Goal: Check status: Check status

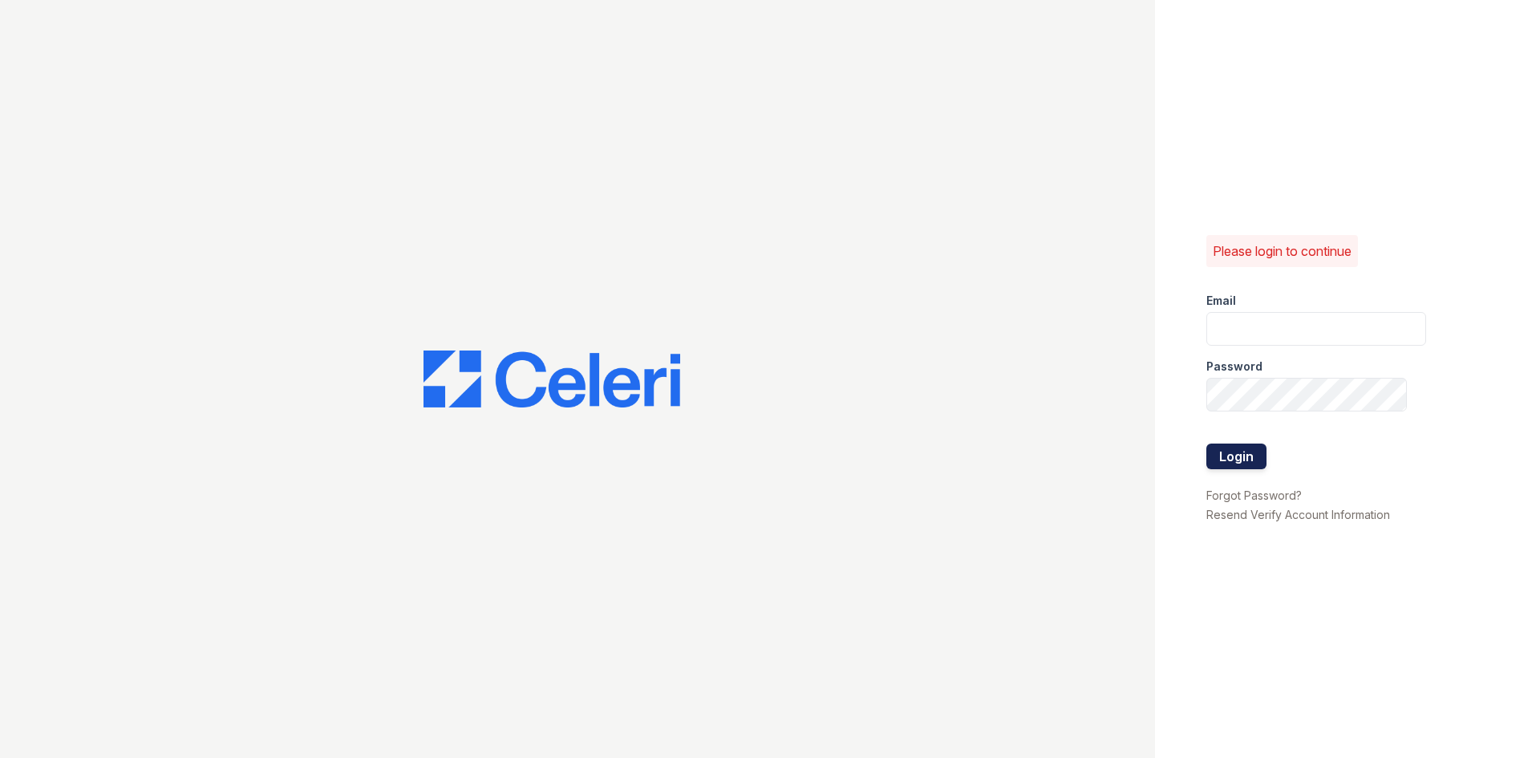
type input "tgibson@trinity-pm.com"
drag, startPoint x: 1221, startPoint y: 455, endPoint x: 747, endPoint y: 55, distance: 620.5
click at [1221, 455] on button "Login" at bounding box center [1236, 457] width 60 height 26
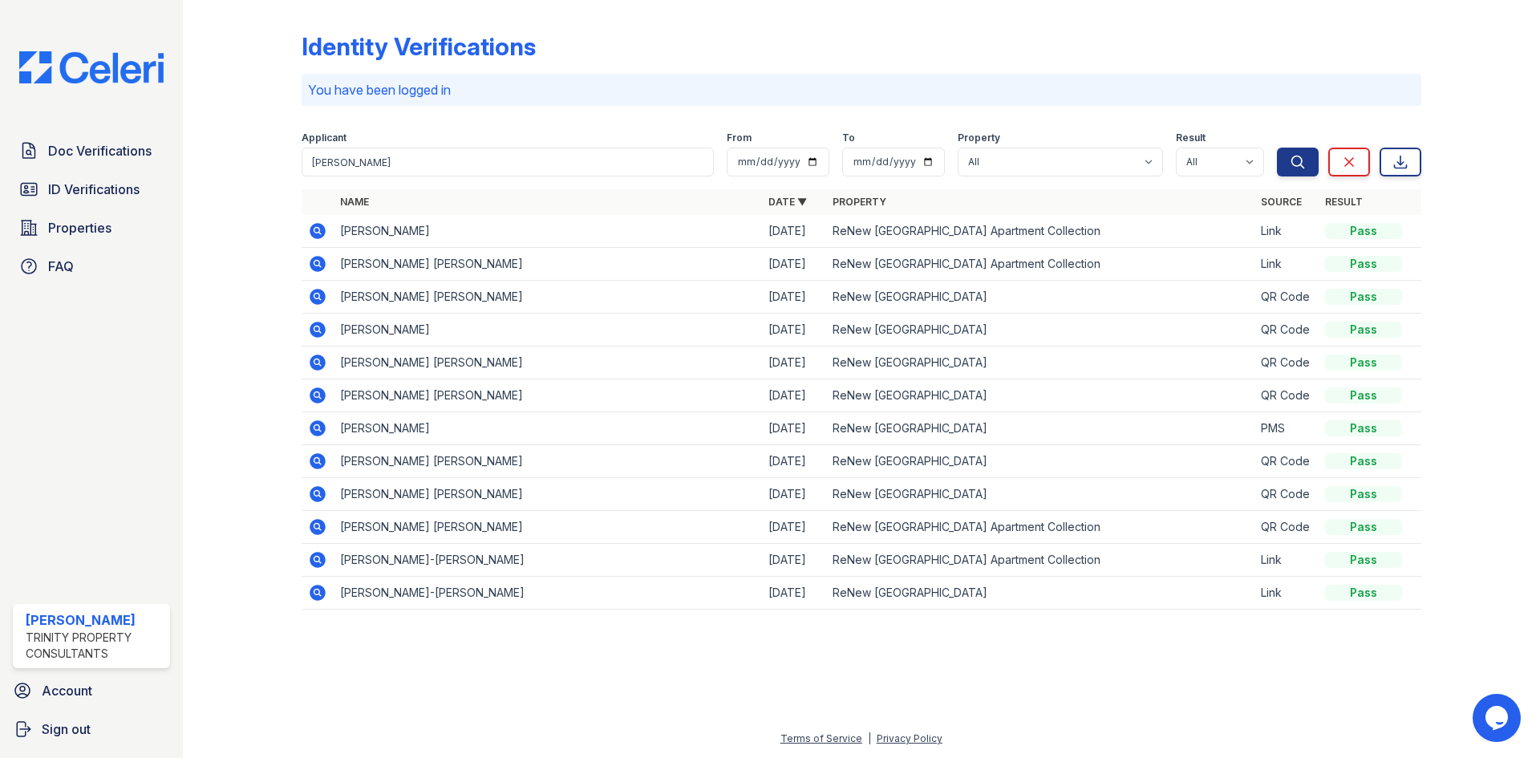
drag, startPoint x: 110, startPoint y: 194, endPoint x: 197, endPoint y: 193, distance: 87.4
click at [110, 194] on span "ID Verifications" at bounding box center [93, 189] width 91 height 19
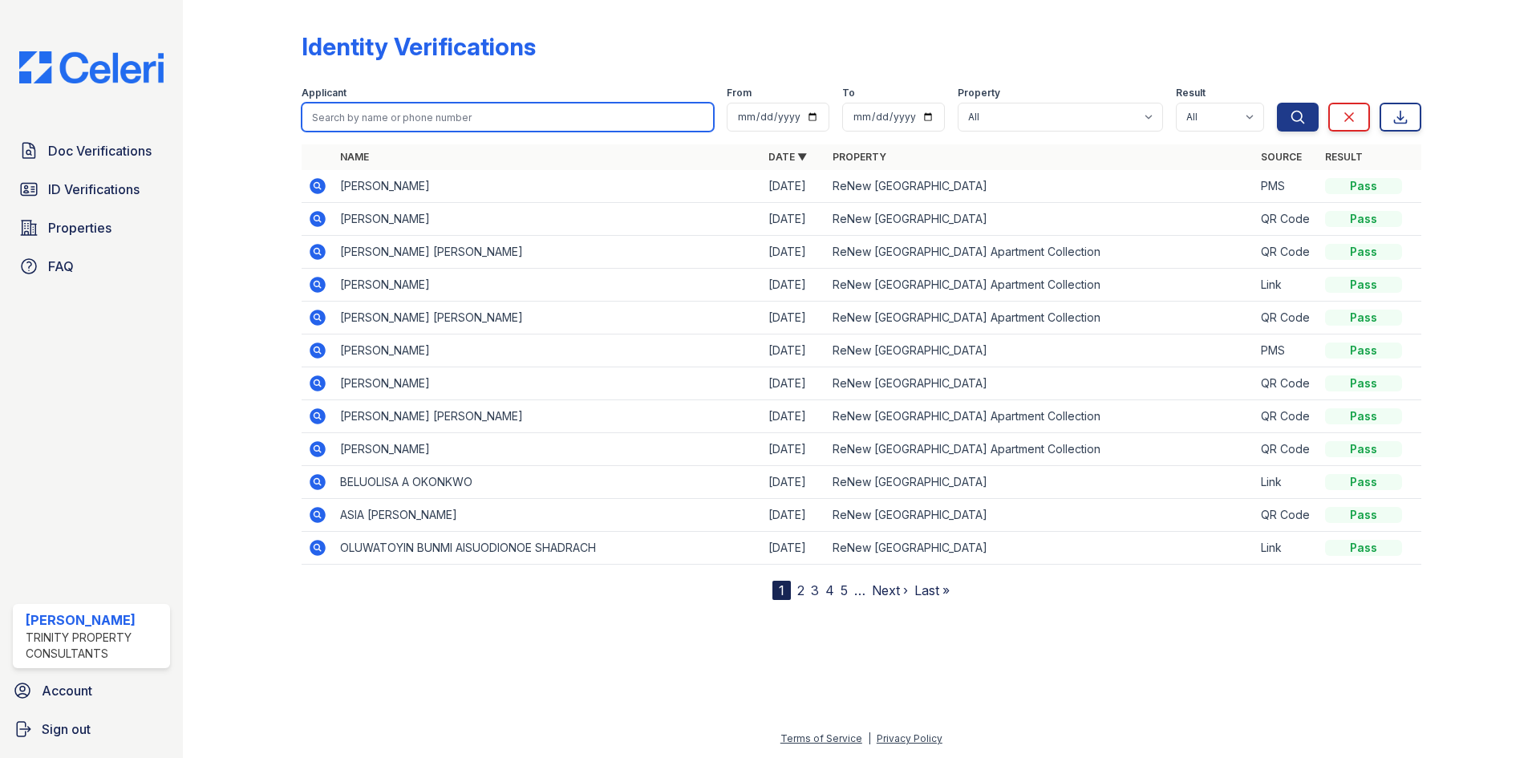
click at [448, 121] on input "search" at bounding box center [508, 117] width 412 height 29
type input "ose"
click at [1277, 103] on button "Search" at bounding box center [1298, 117] width 42 height 29
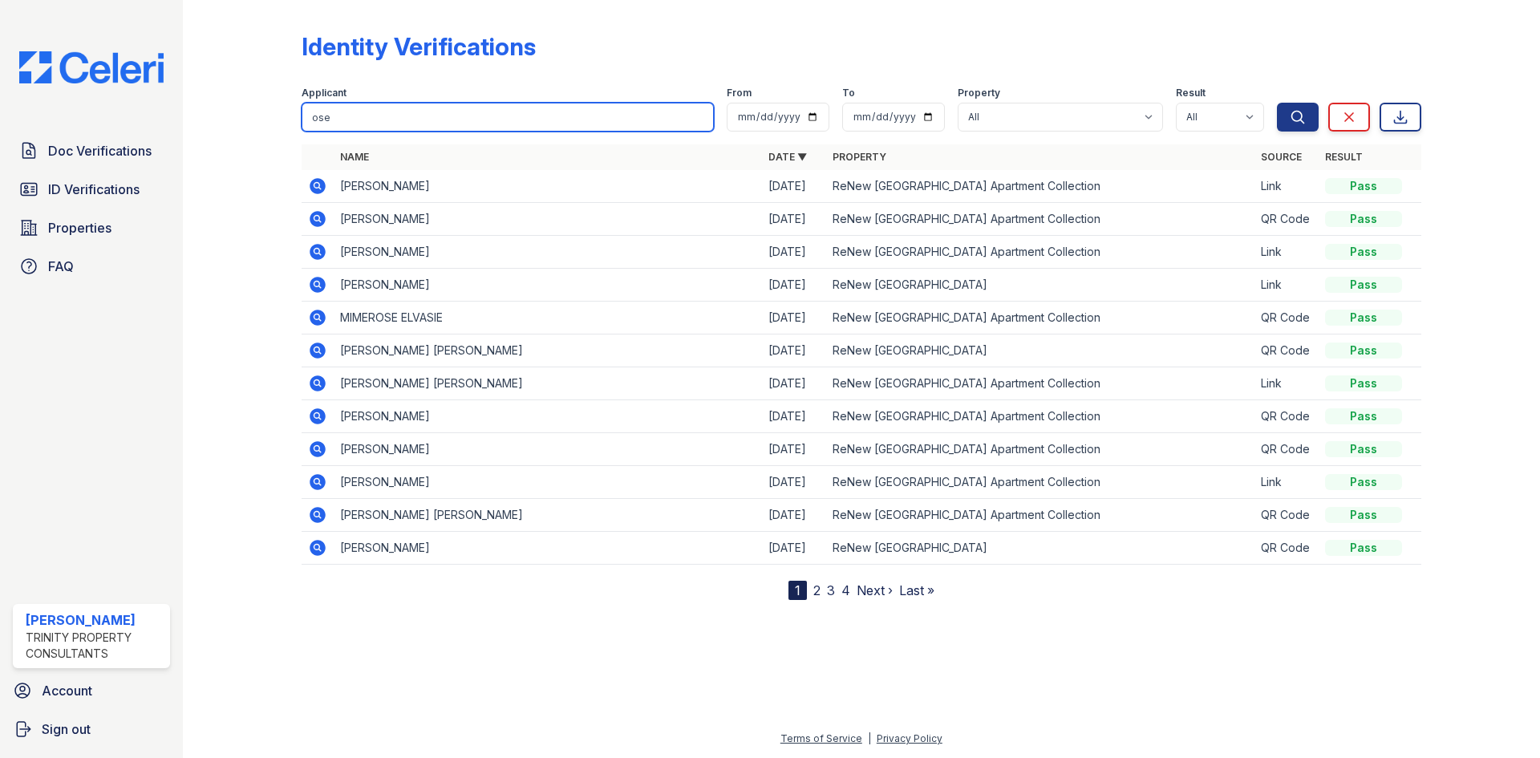
click at [384, 114] on input "ose" at bounding box center [508, 117] width 412 height 29
type input "osem"
click at [1277, 103] on button "Search" at bounding box center [1298, 117] width 42 height 29
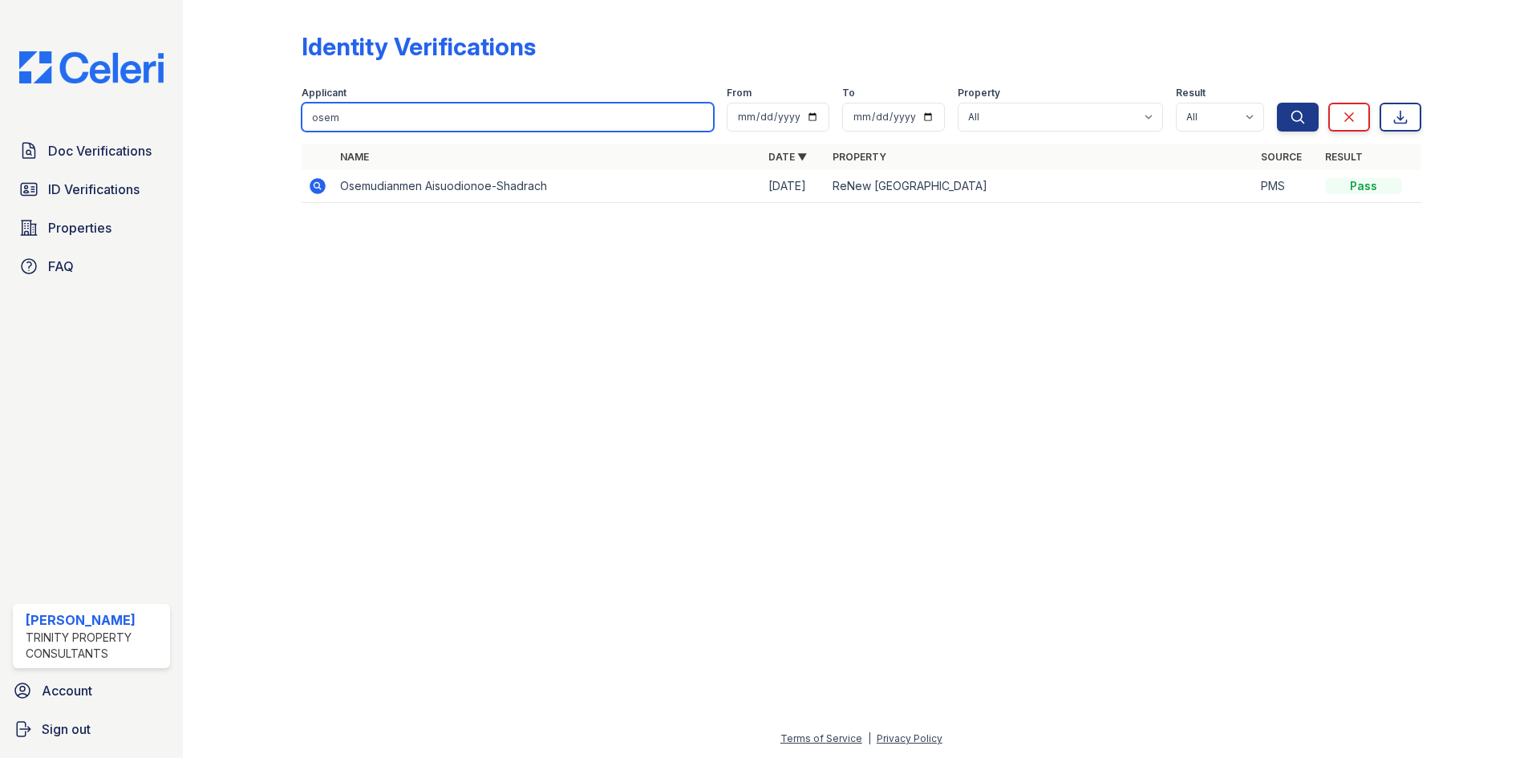
click at [448, 115] on input "osem" at bounding box center [508, 117] width 412 height 29
type input "chib"
click at [1277, 103] on button "Search" at bounding box center [1298, 117] width 42 height 29
click at [556, 122] on input "chib" at bounding box center [508, 117] width 412 height 29
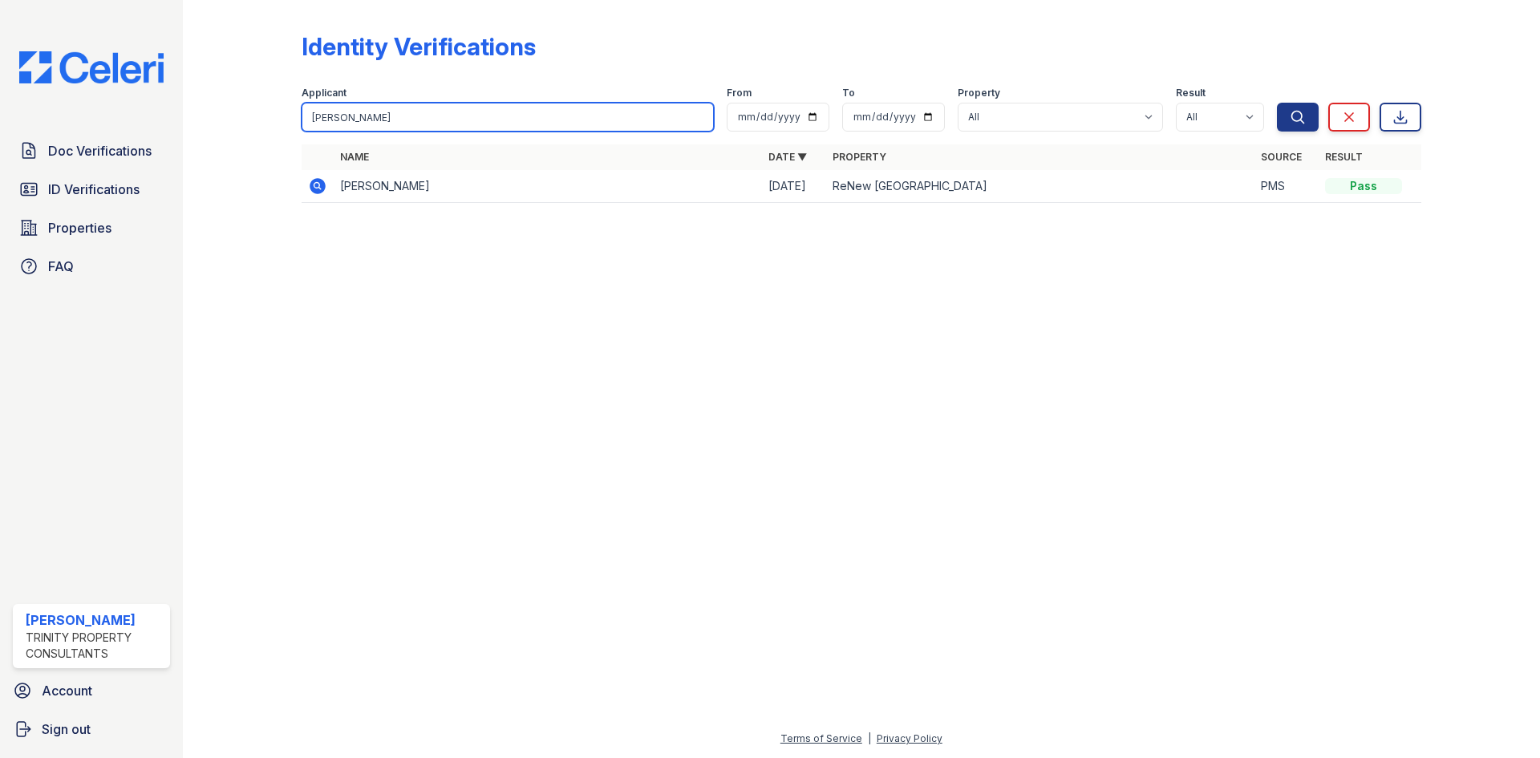
click at [556, 122] on input "chib" at bounding box center [508, 117] width 412 height 29
type input "olu"
click at [1277, 103] on button "Search" at bounding box center [1298, 117] width 42 height 29
click at [515, 111] on input "olu" at bounding box center [508, 117] width 412 height 29
click at [514, 111] on input "olu" at bounding box center [508, 117] width 412 height 29
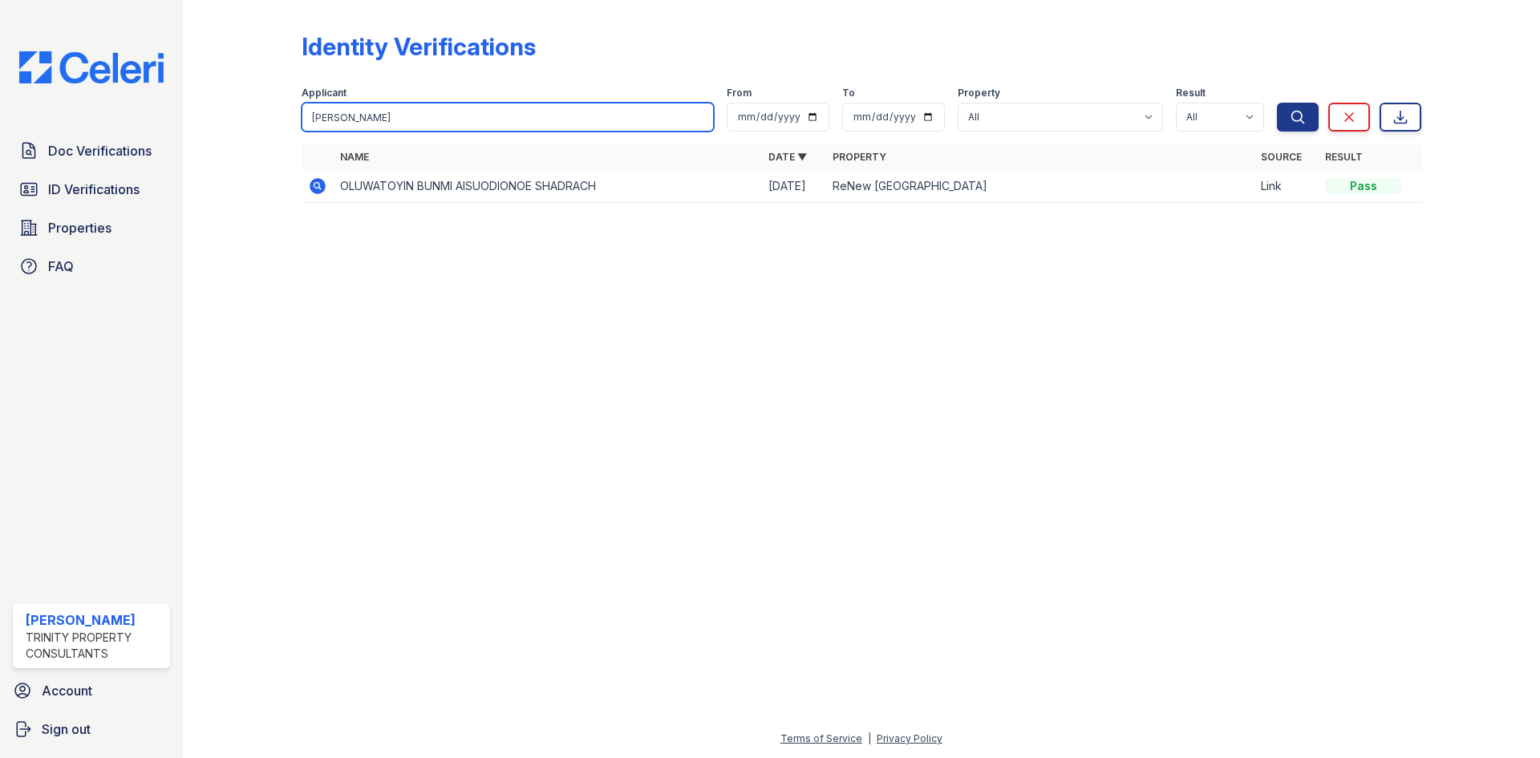
type input "okon"
click at [1277, 103] on button "Search" at bounding box center [1298, 117] width 42 height 29
click at [324, 187] on icon at bounding box center [318, 186] width 16 height 16
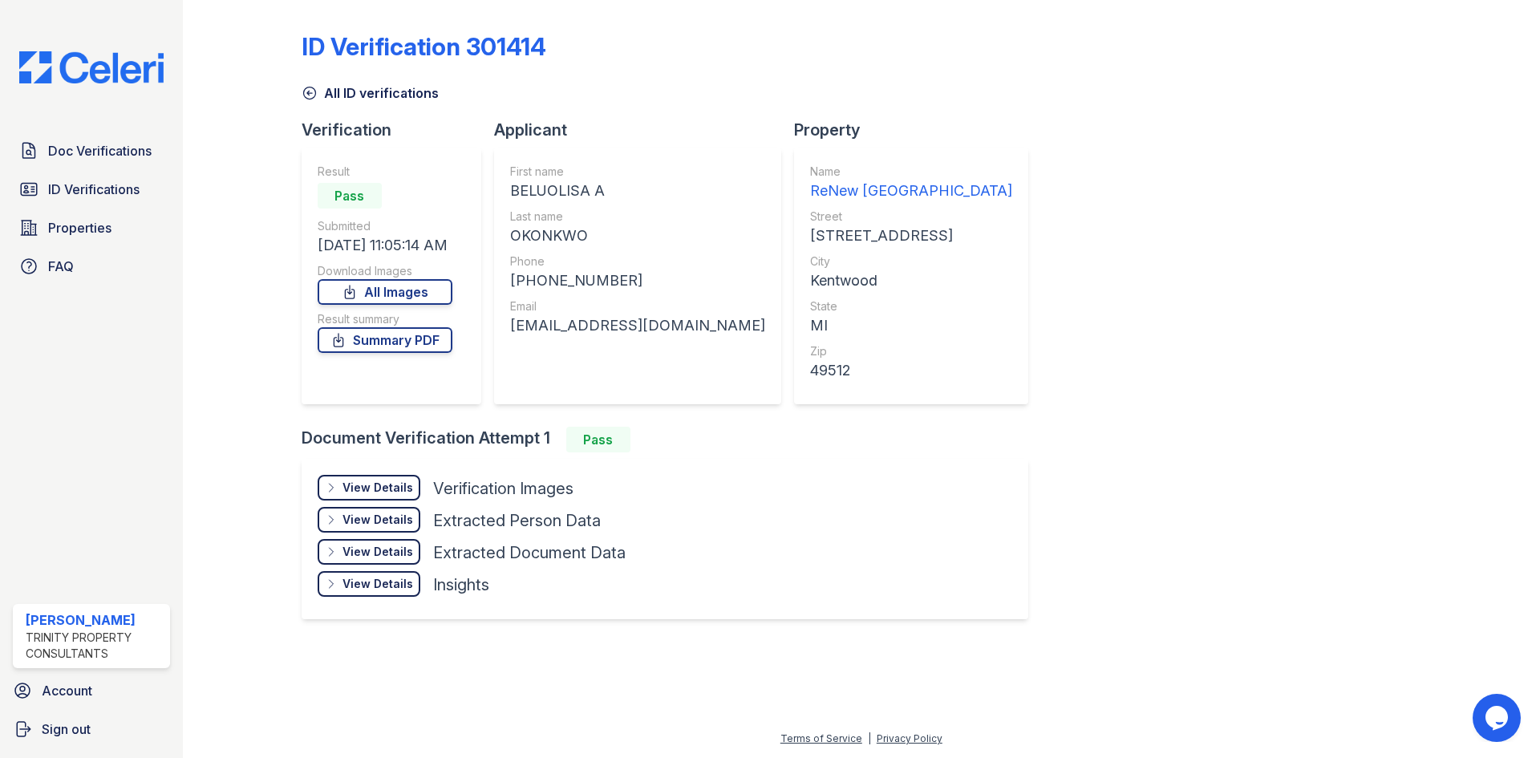
click at [366, 492] on div "View Details" at bounding box center [377, 488] width 71 height 16
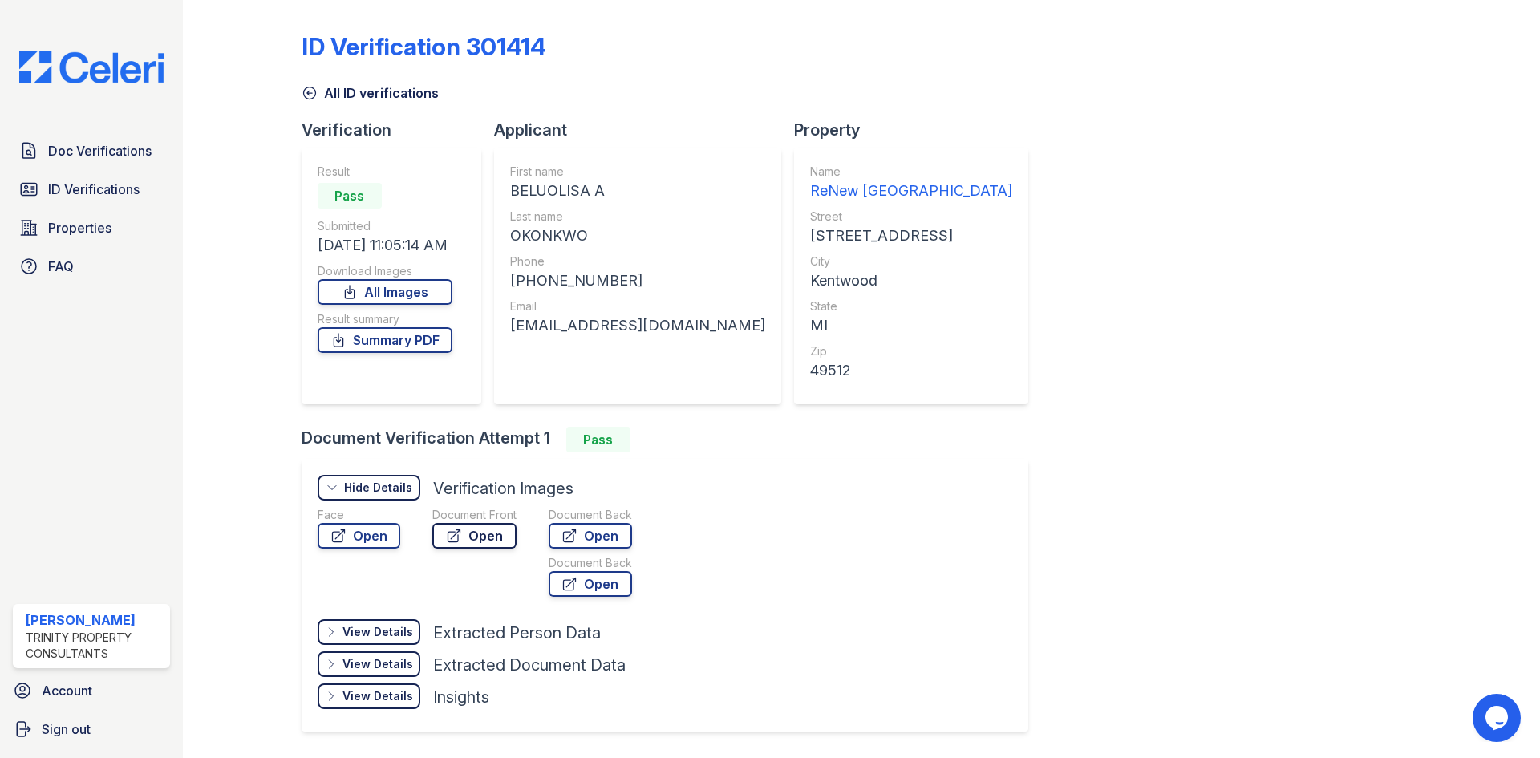
click at [448, 533] on icon at bounding box center [454, 536] width 16 height 16
click at [310, 91] on icon at bounding box center [310, 93] width 16 height 16
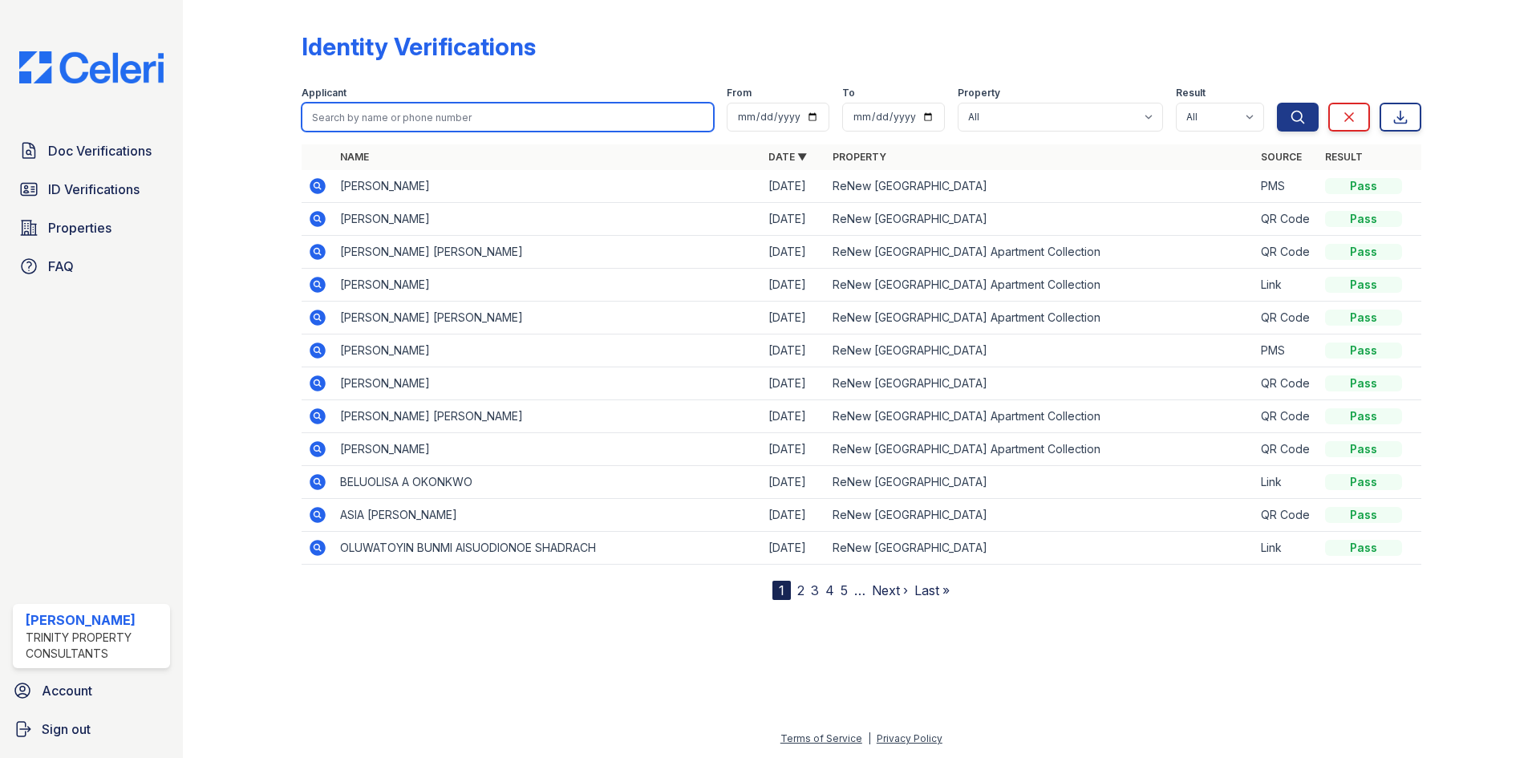
click at [393, 115] on input "search" at bounding box center [508, 117] width 412 height 29
type input "osem"
click at [1277, 103] on button "Search" at bounding box center [1298, 117] width 42 height 29
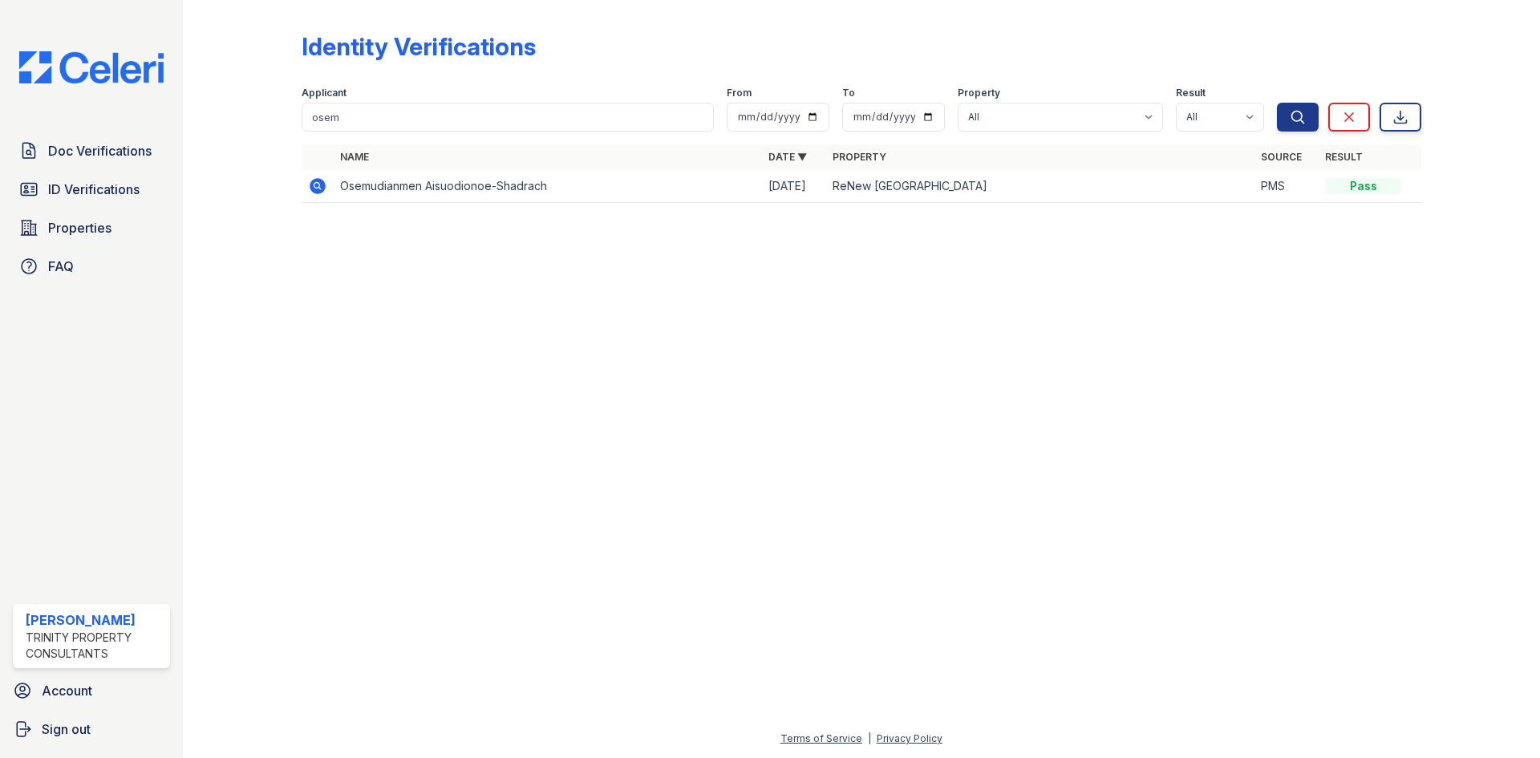
click at [319, 190] on icon at bounding box center [318, 186] width 16 height 16
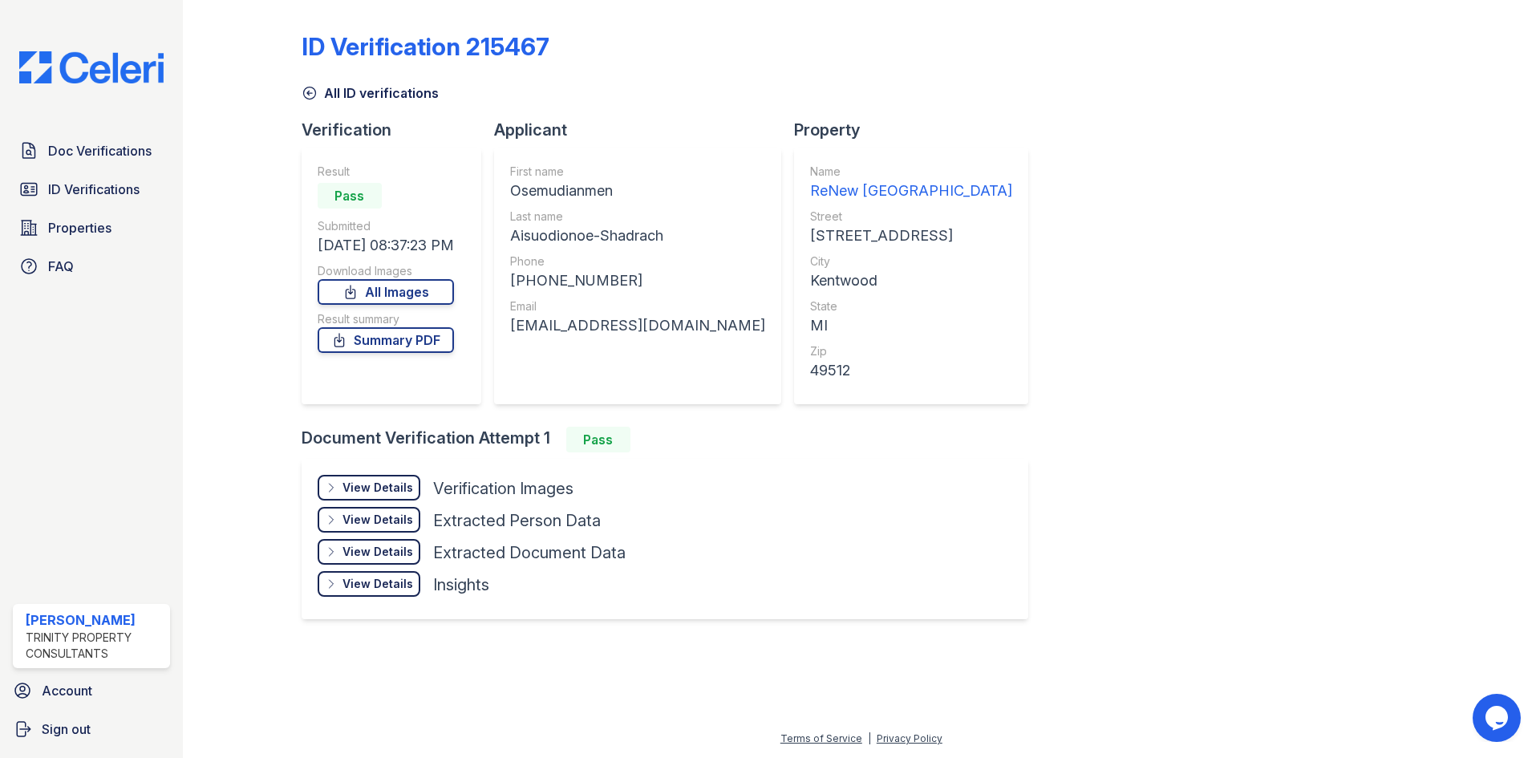
click at [374, 487] on div "View Details" at bounding box center [377, 488] width 71 height 16
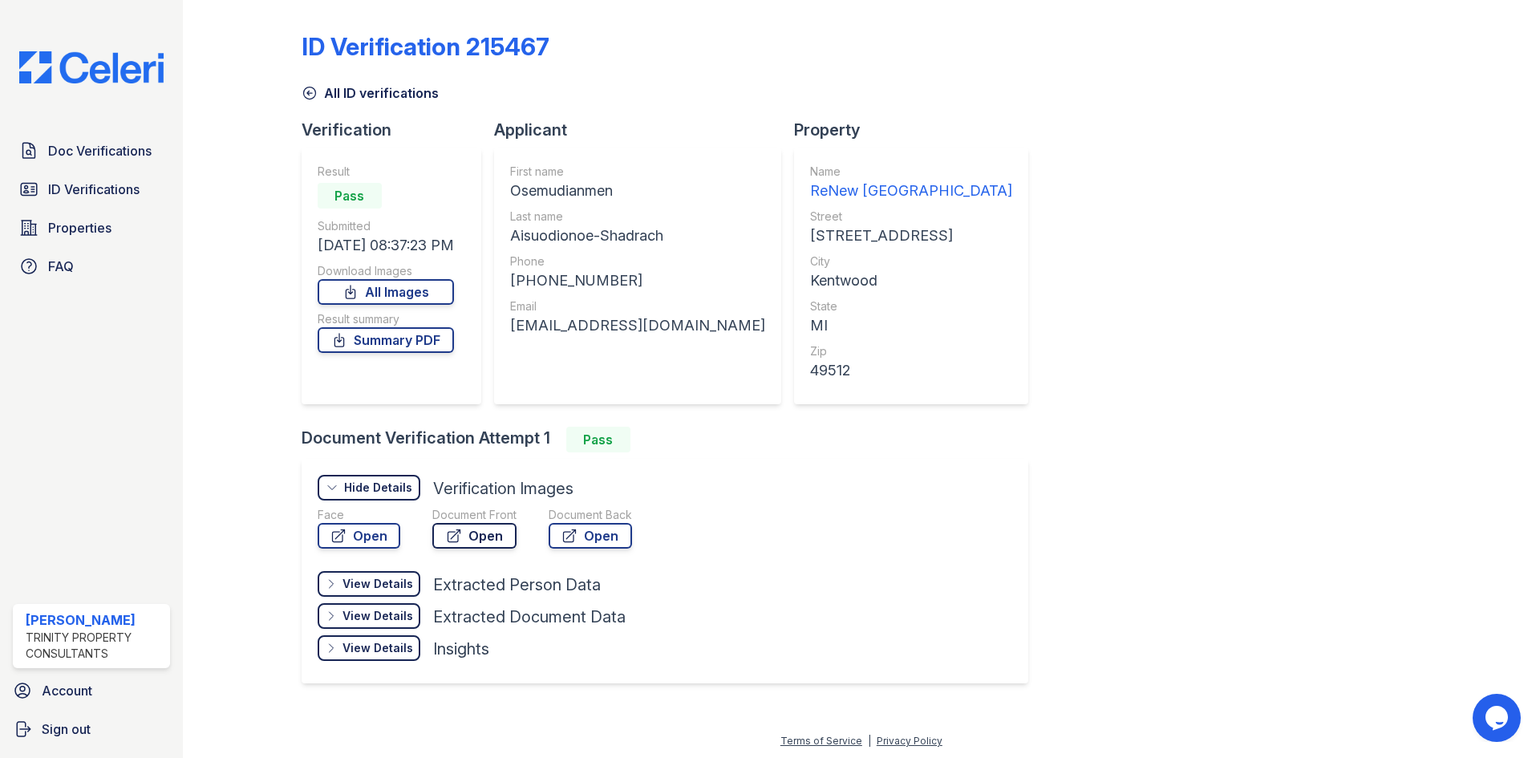
click at [446, 542] on icon at bounding box center [454, 536] width 16 height 16
click at [311, 98] on icon at bounding box center [310, 93] width 16 height 16
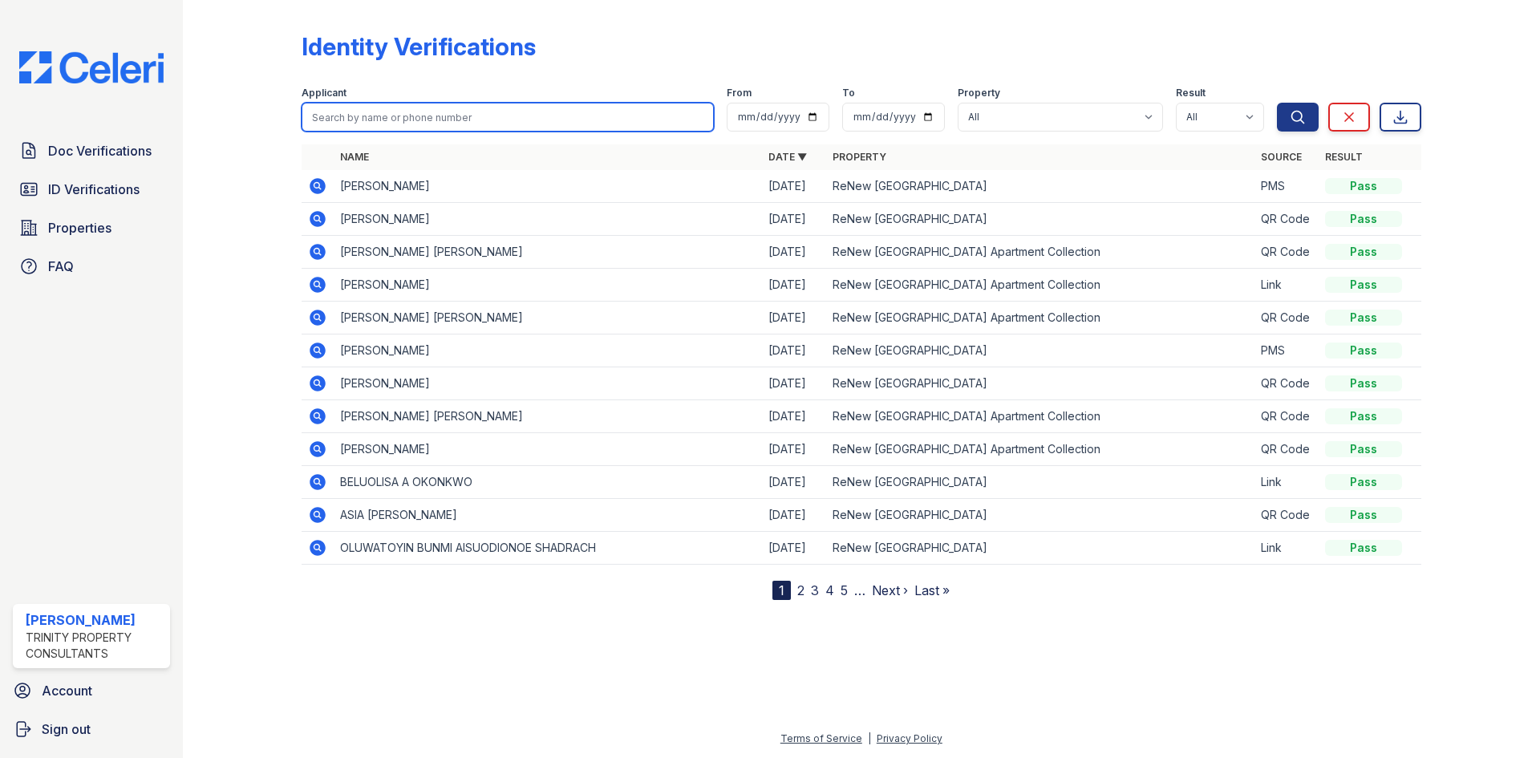
click at [426, 114] on input "search" at bounding box center [508, 117] width 412 height 29
type input "chib"
click at [1277, 103] on button "Search" at bounding box center [1298, 117] width 42 height 29
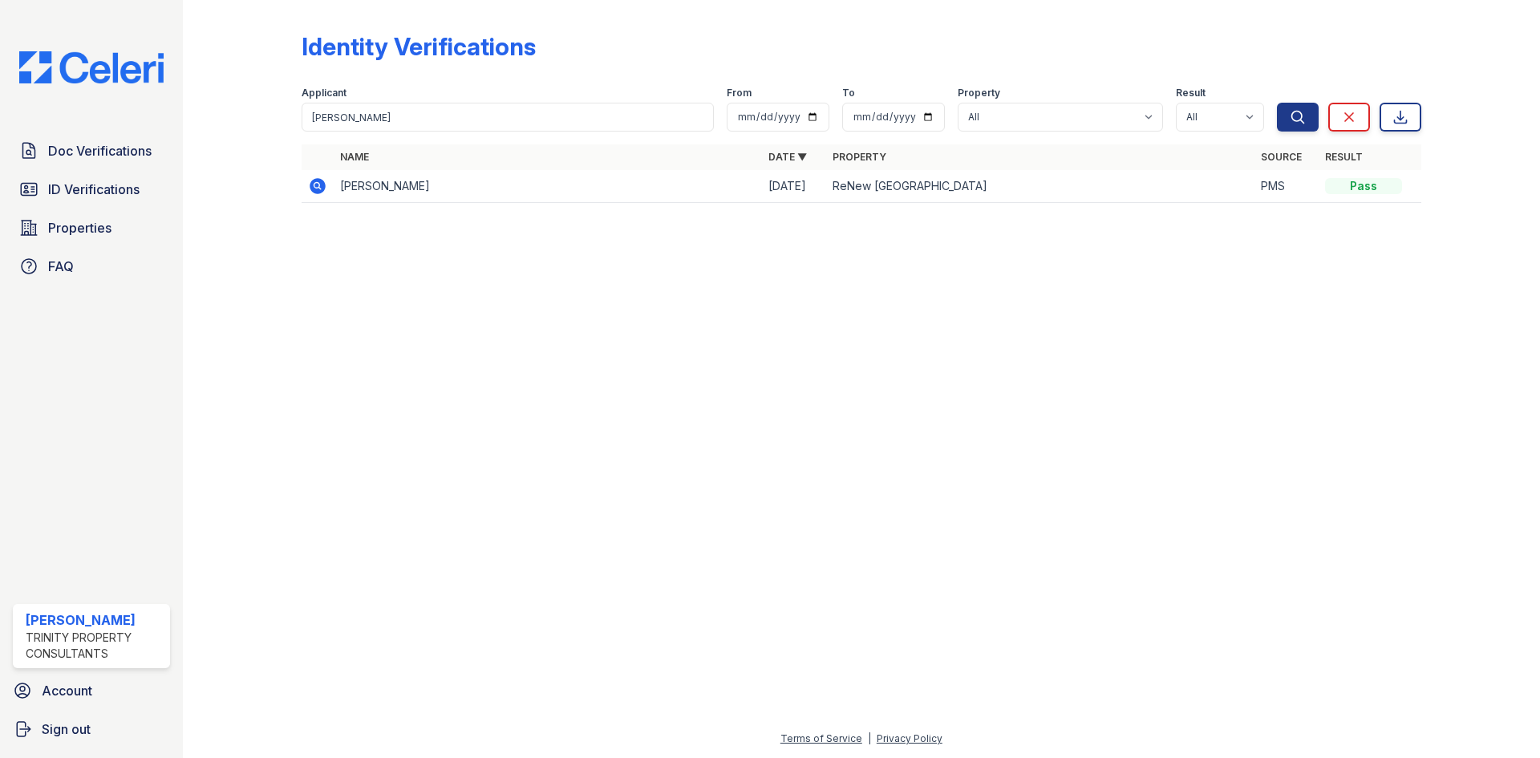
click at [312, 185] on icon at bounding box center [318, 186] width 16 height 16
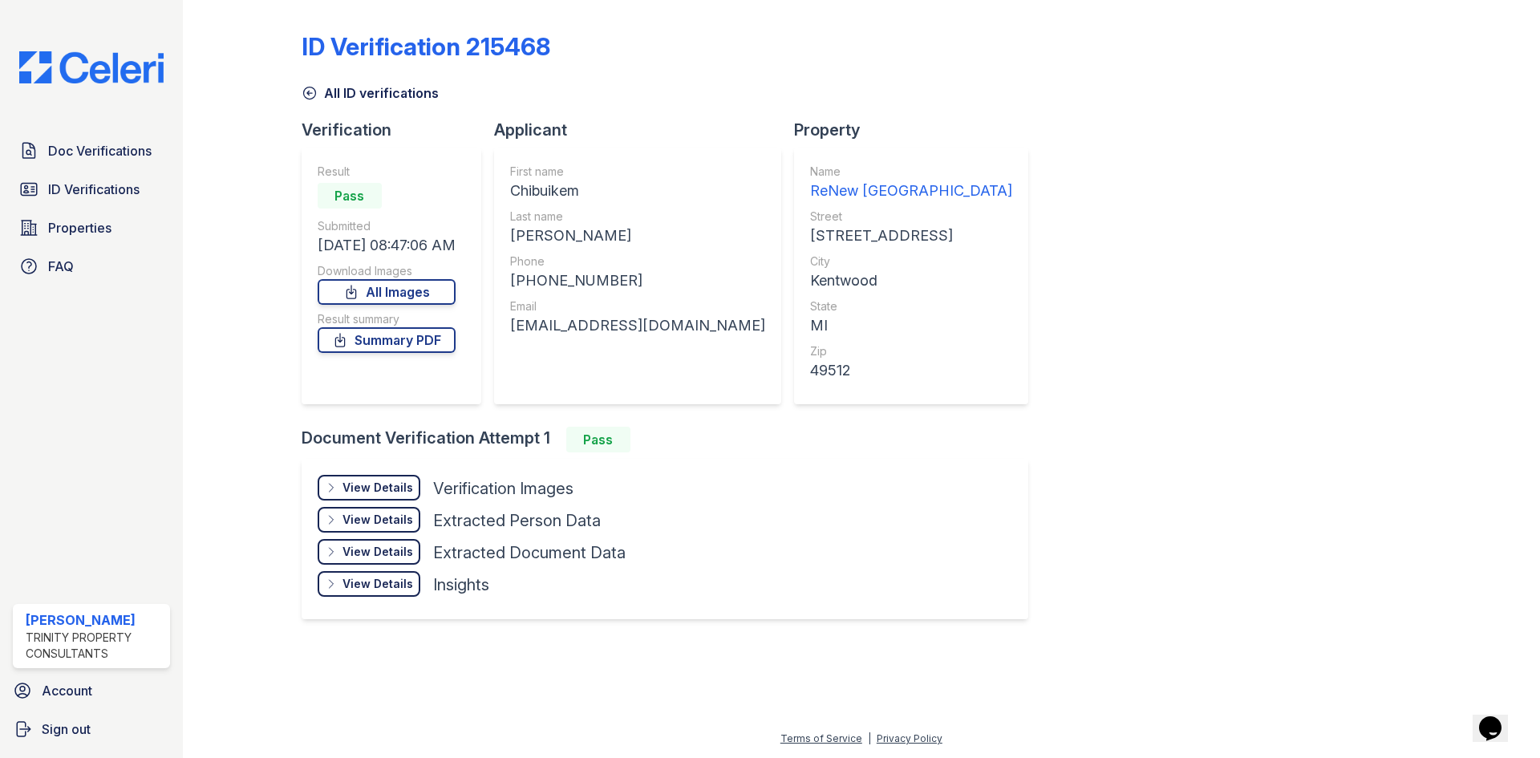
click at [414, 490] on div "View Details Details" at bounding box center [369, 488] width 103 height 26
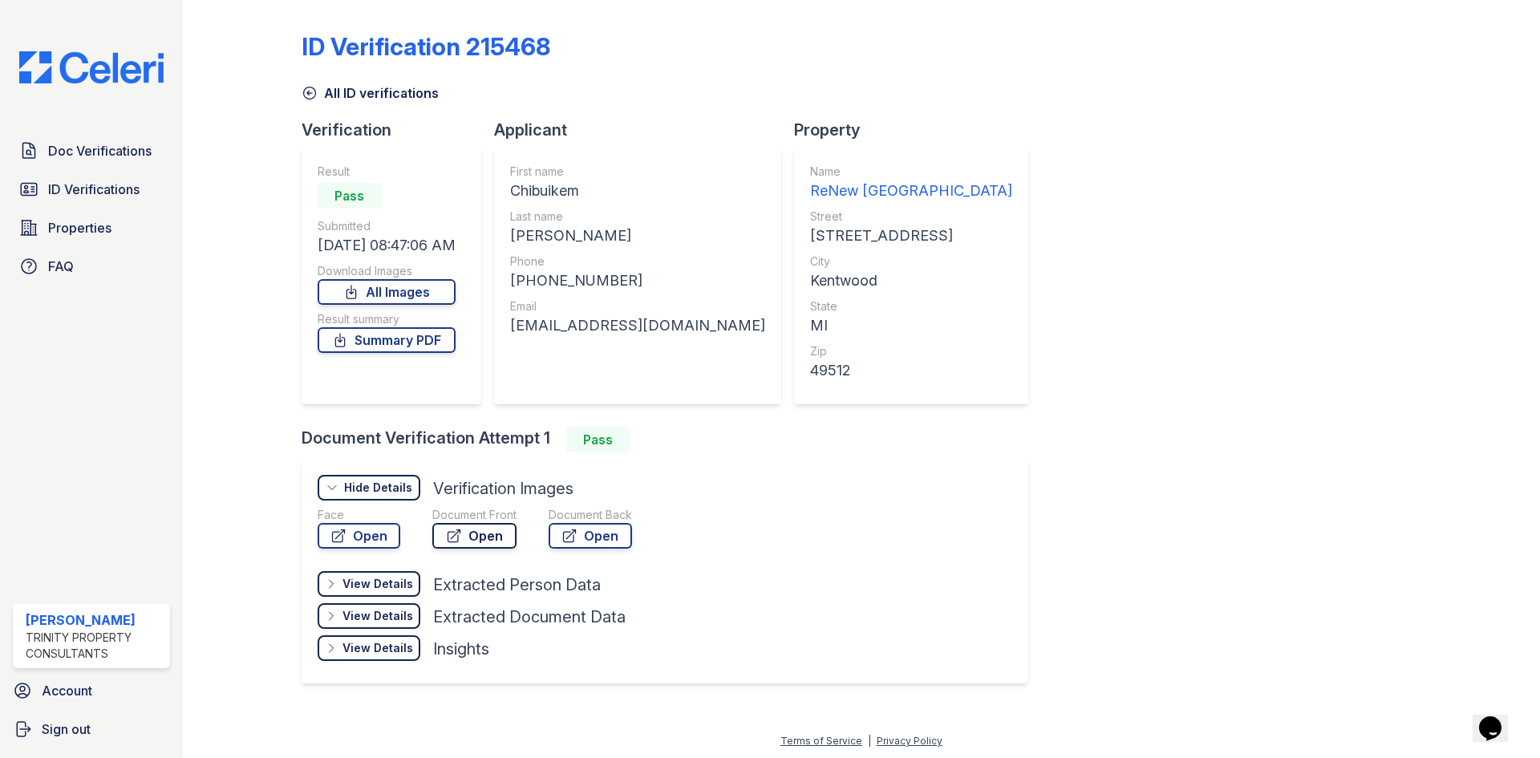
click at [466, 529] on link "Open" at bounding box center [474, 536] width 84 height 26
click at [303, 98] on icon at bounding box center [310, 93] width 16 height 16
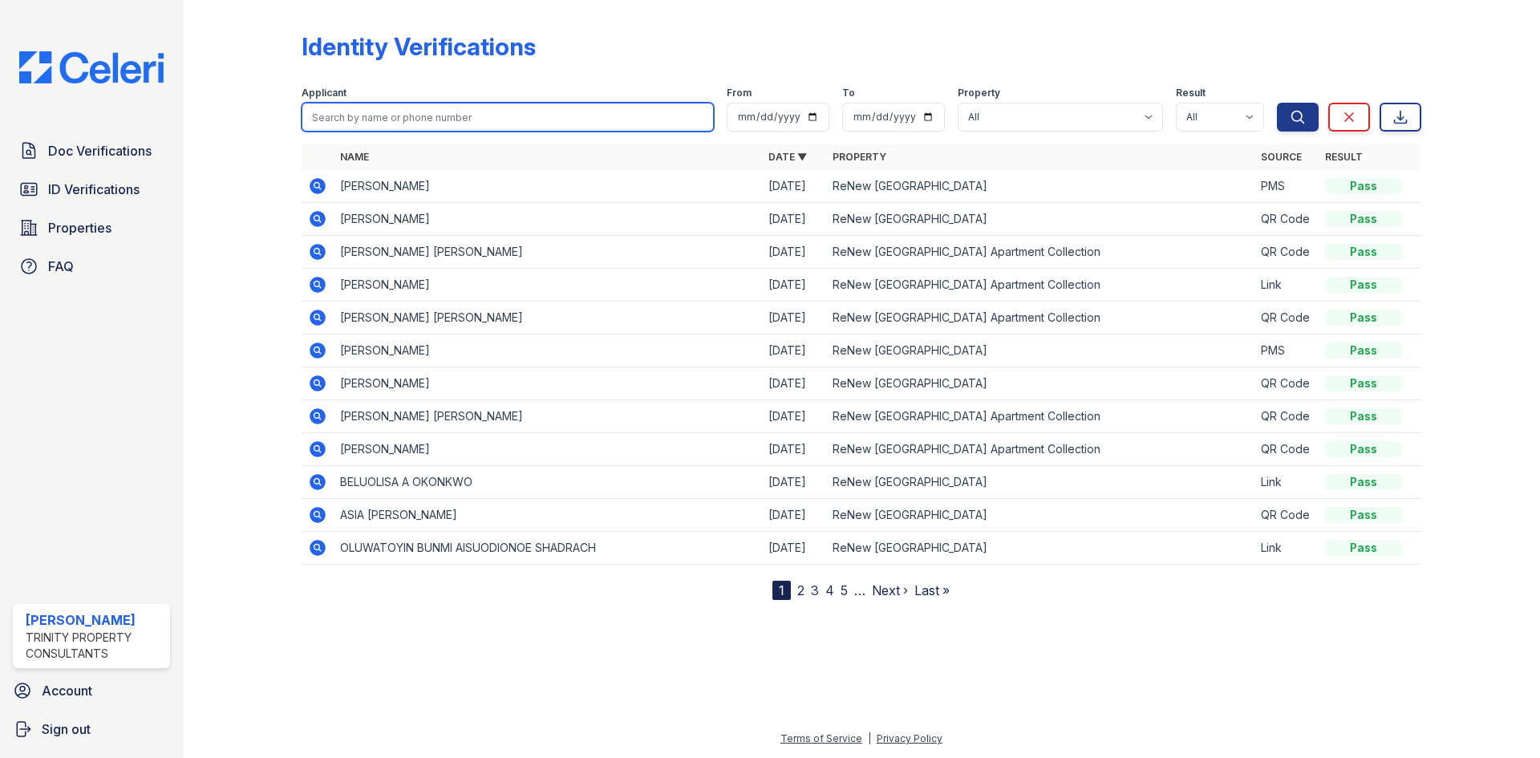
click at [379, 118] on input "search" at bounding box center [508, 117] width 412 height 29
type input "osem"
click at [1277, 103] on button "Search" at bounding box center [1298, 117] width 42 height 29
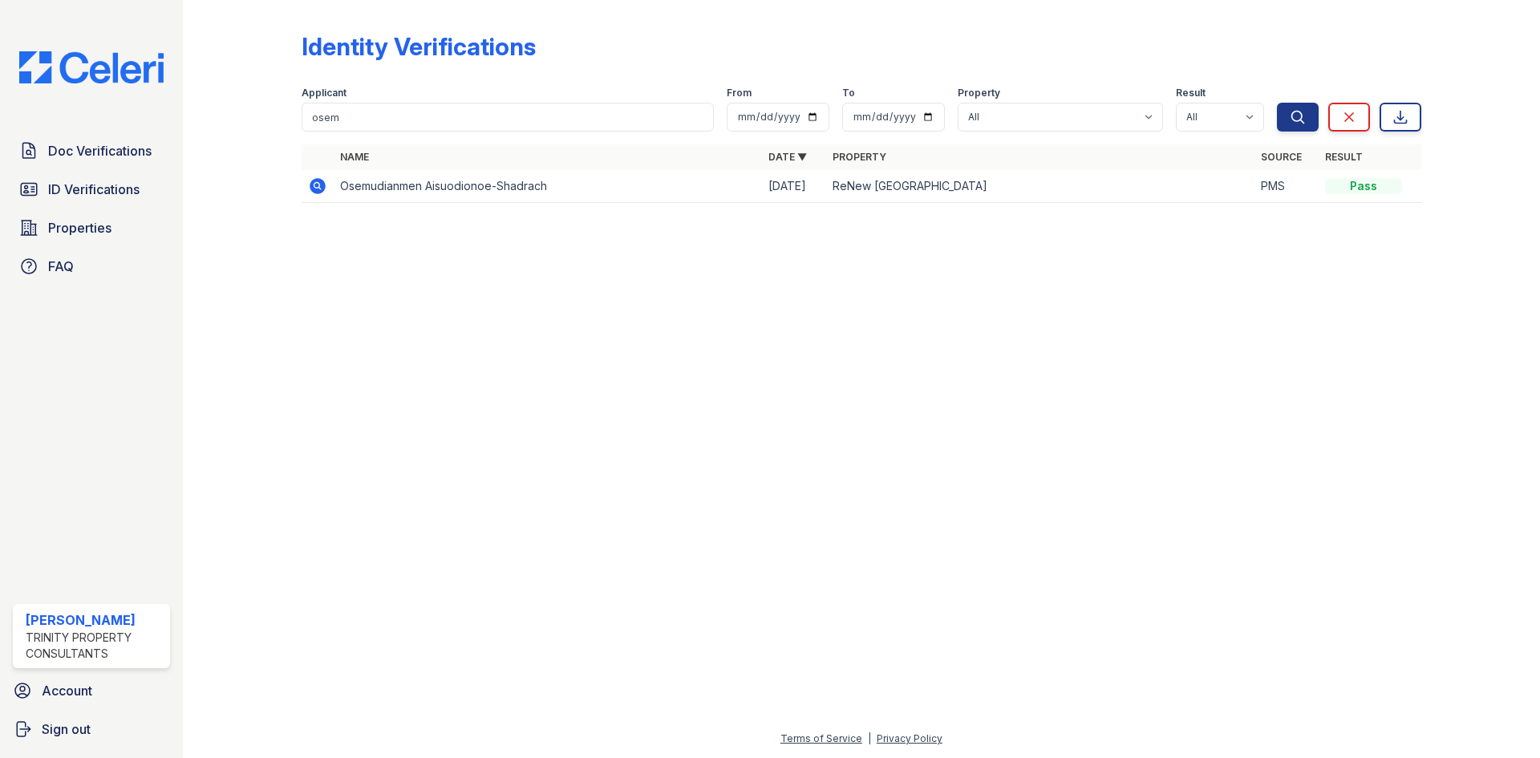
click at [314, 188] on icon at bounding box center [318, 186] width 16 height 16
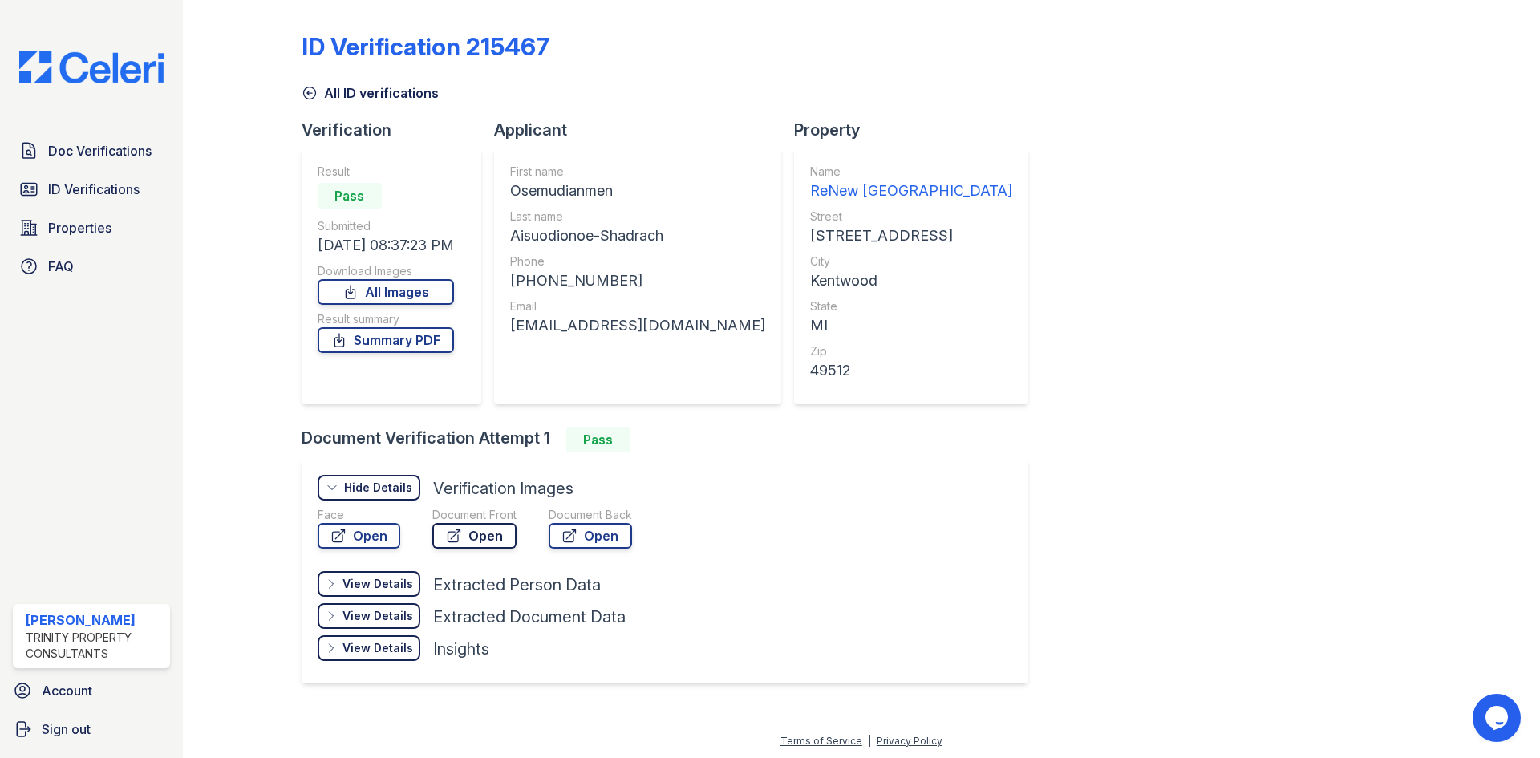
click at [469, 541] on link "Open" at bounding box center [474, 536] width 84 height 26
click at [578, 536] on link "Open" at bounding box center [590, 536] width 83 height 26
click at [400, 336] on link "Summary PDF" at bounding box center [386, 340] width 136 height 26
click at [310, 96] on icon at bounding box center [310, 93] width 16 height 16
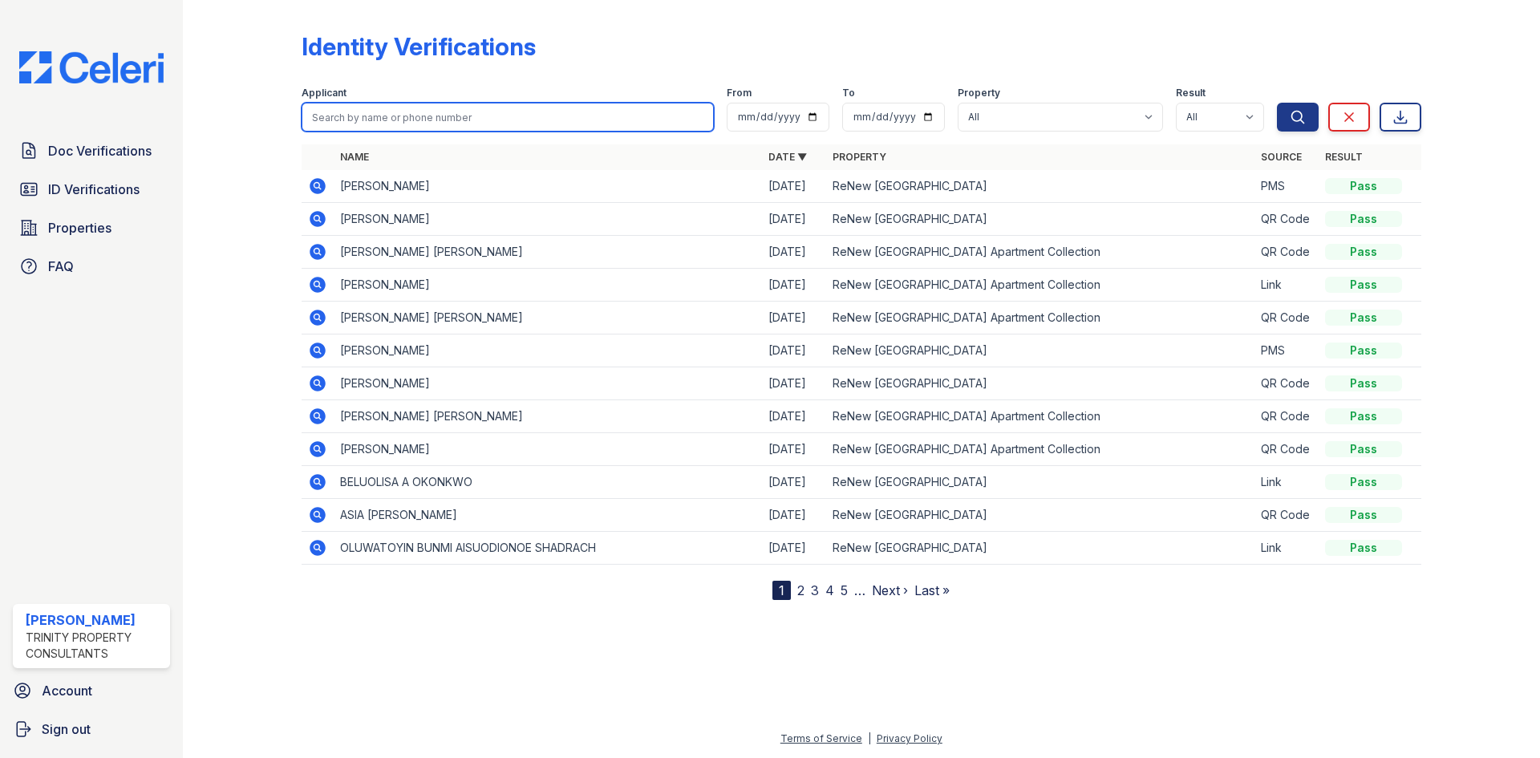
click at [415, 105] on input "search" at bounding box center [508, 117] width 412 height 29
type input "chib"
click at [1277, 103] on button "Search" at bounding box center [1298, 117] width 42 height 29
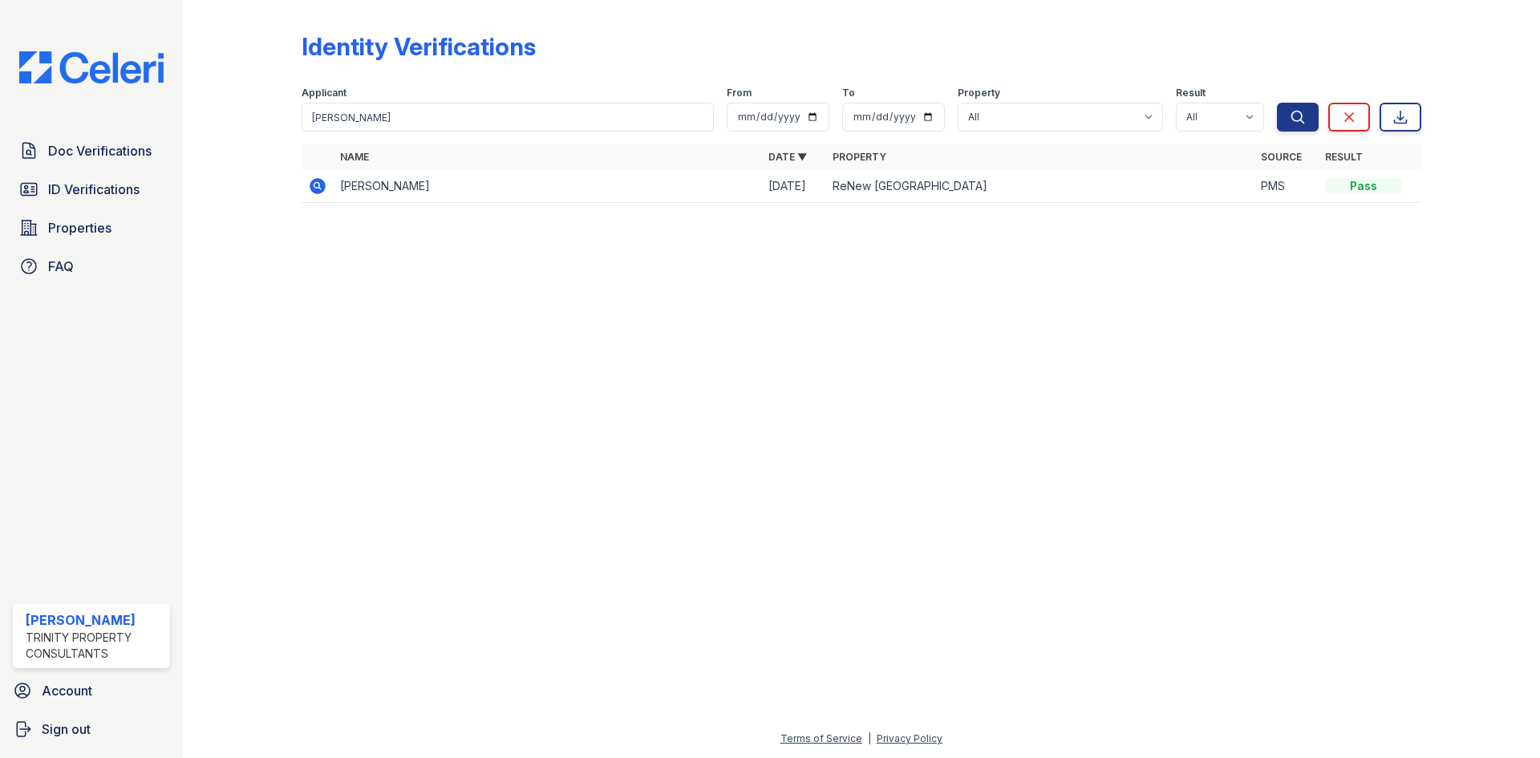
click at [308, 181] on icon at bounding box center [317, 185] width 19 height 19
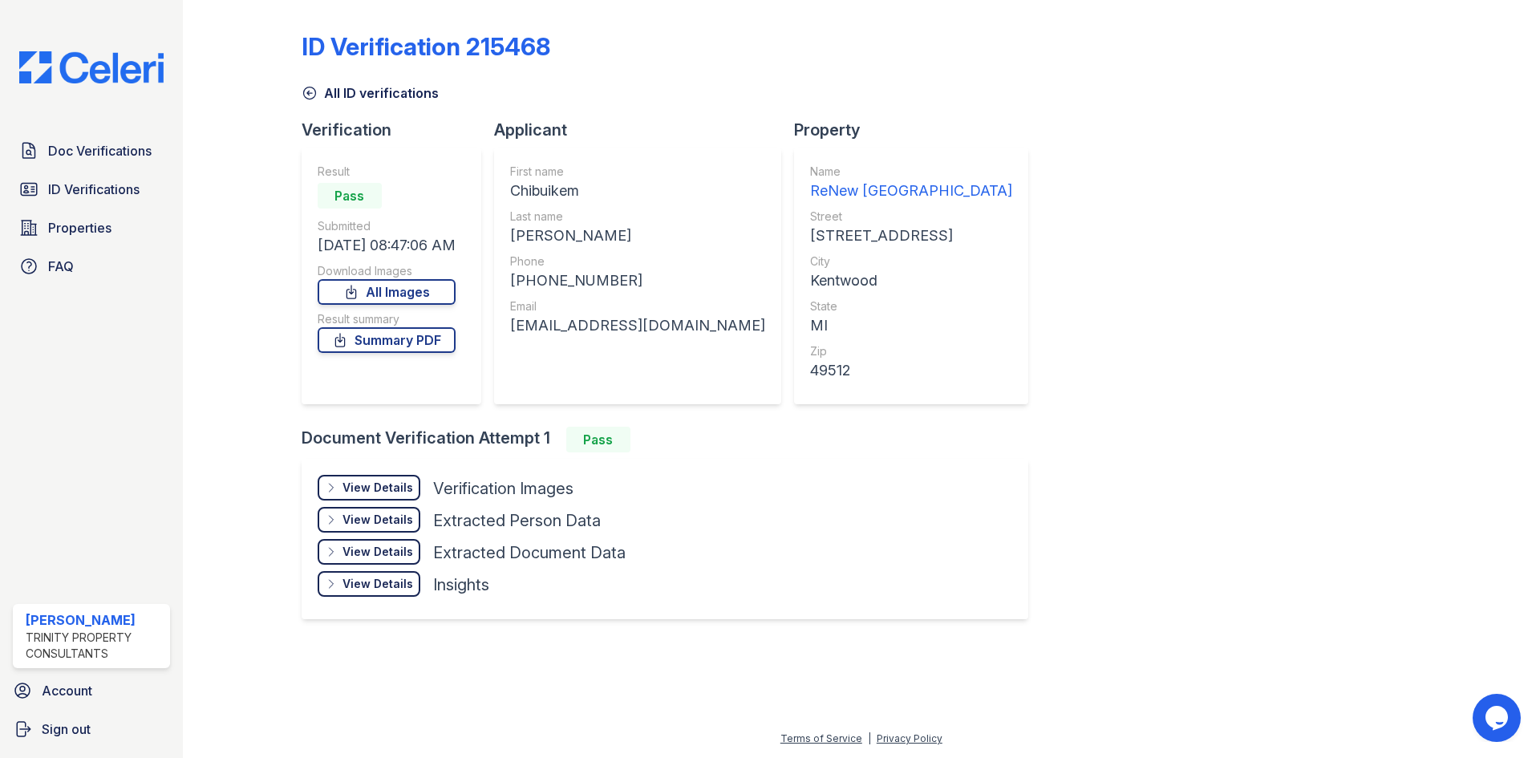
click at [407, 488] on div "View Details" at bounding box center [377, 488] width 71 height 16
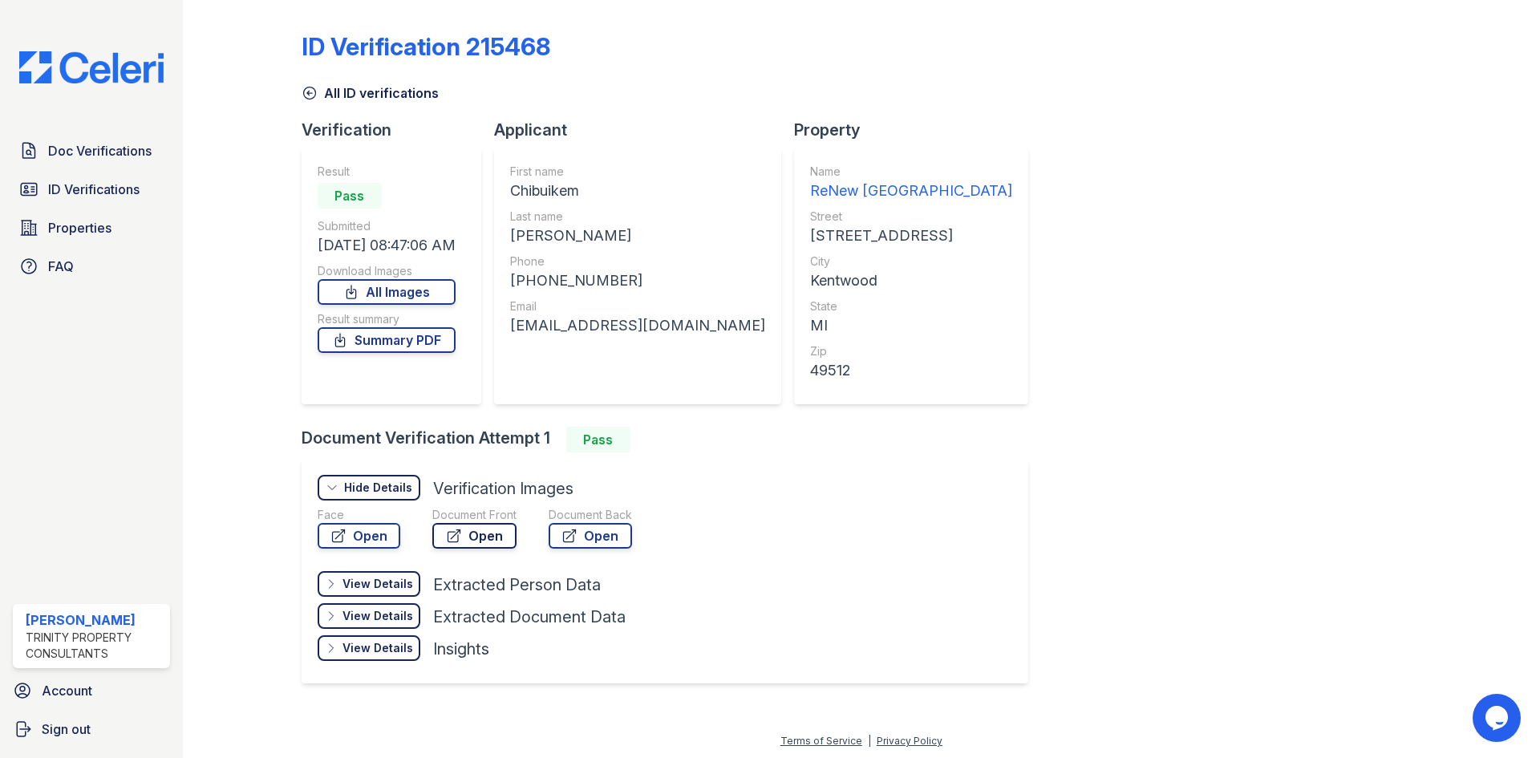
click at [450, 534] on icon at bounding box center [454, 536] width 16 height 16
click at [578, 529] on link "Open" at bounding box center [590, 536] width 83 height 26
click at [408, 346] on link "Summary PDF" at bounding box center [387, 340] width 138 height 26
click at [310, 88] on icon at bounding box center [310, 93] width 16 height 16
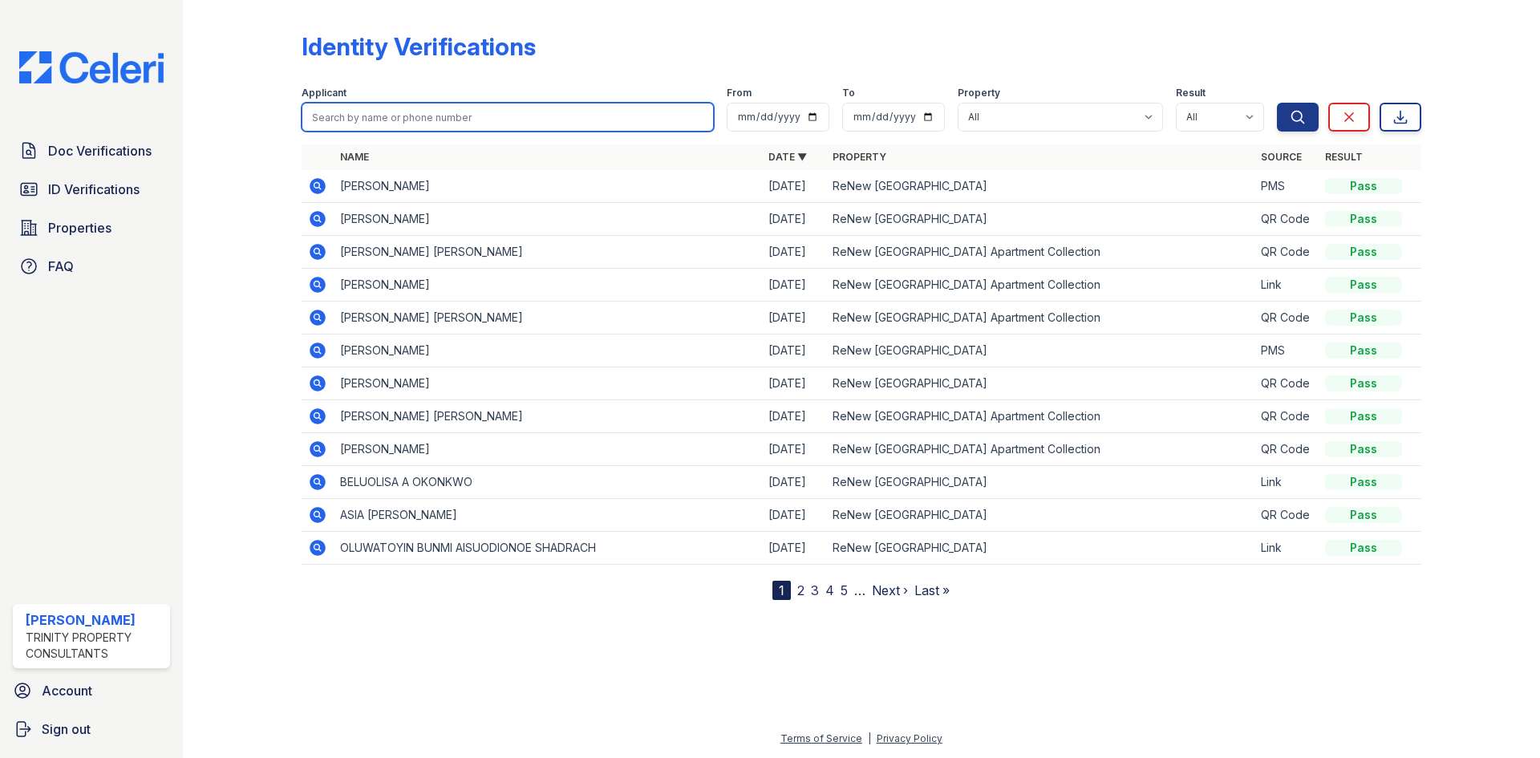
click at [436, 126] on input "search" at bounding box center [508, 117] width 412 height 29
type input "olu"
click at [1277, 103] on button "Search" at bounding box center [1298, 117] width 42 height 29
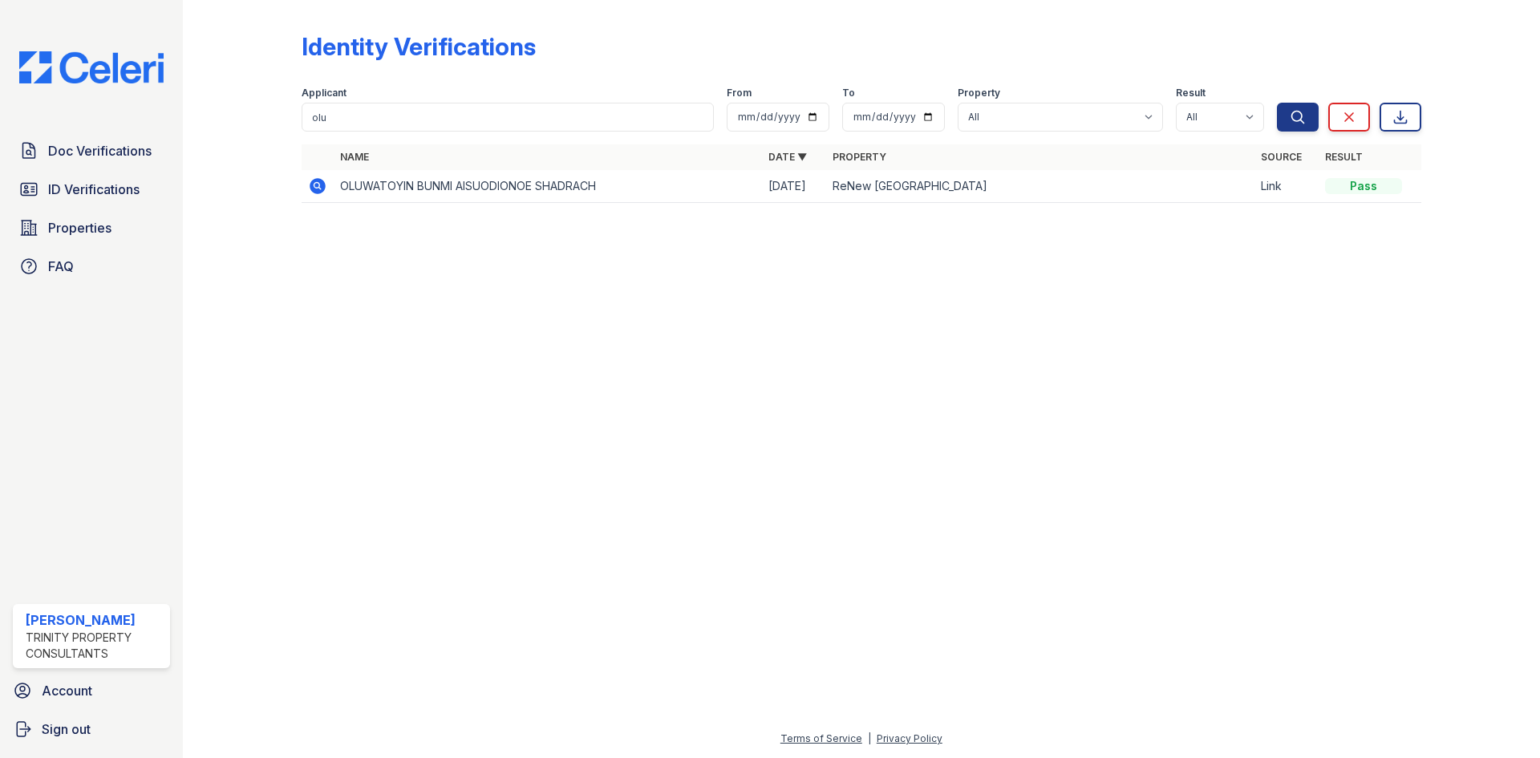
click at [316, 185] on icon at bounding box center [316, 185] width 4 height 4
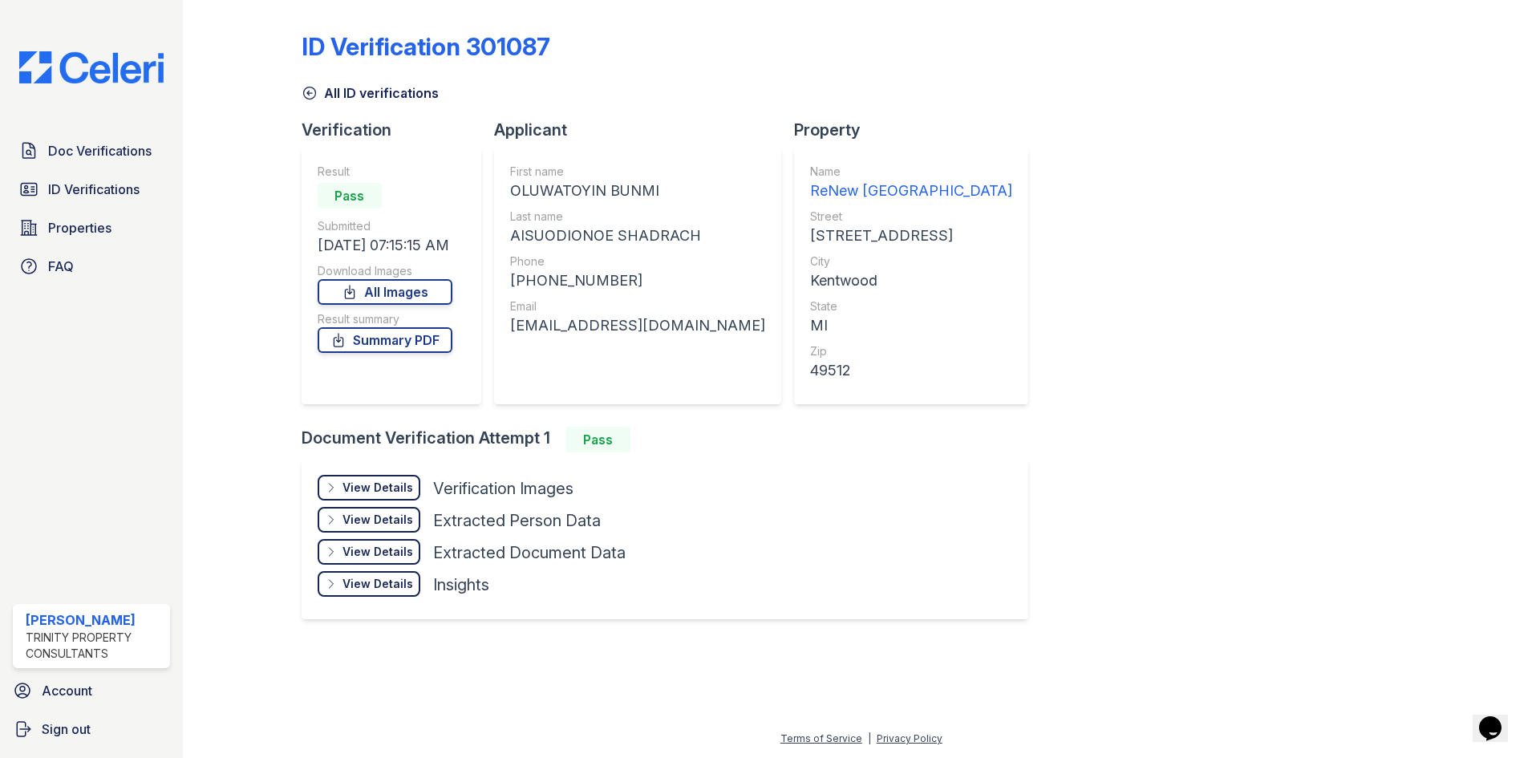
drag, startPoint x: 395, startPoint y: 487, endPoint x: 419, endPoint y: 491, distance: 24.4
click at [395, 486] on div "View Details" at bounding box center [377, 488] width 71 height 16
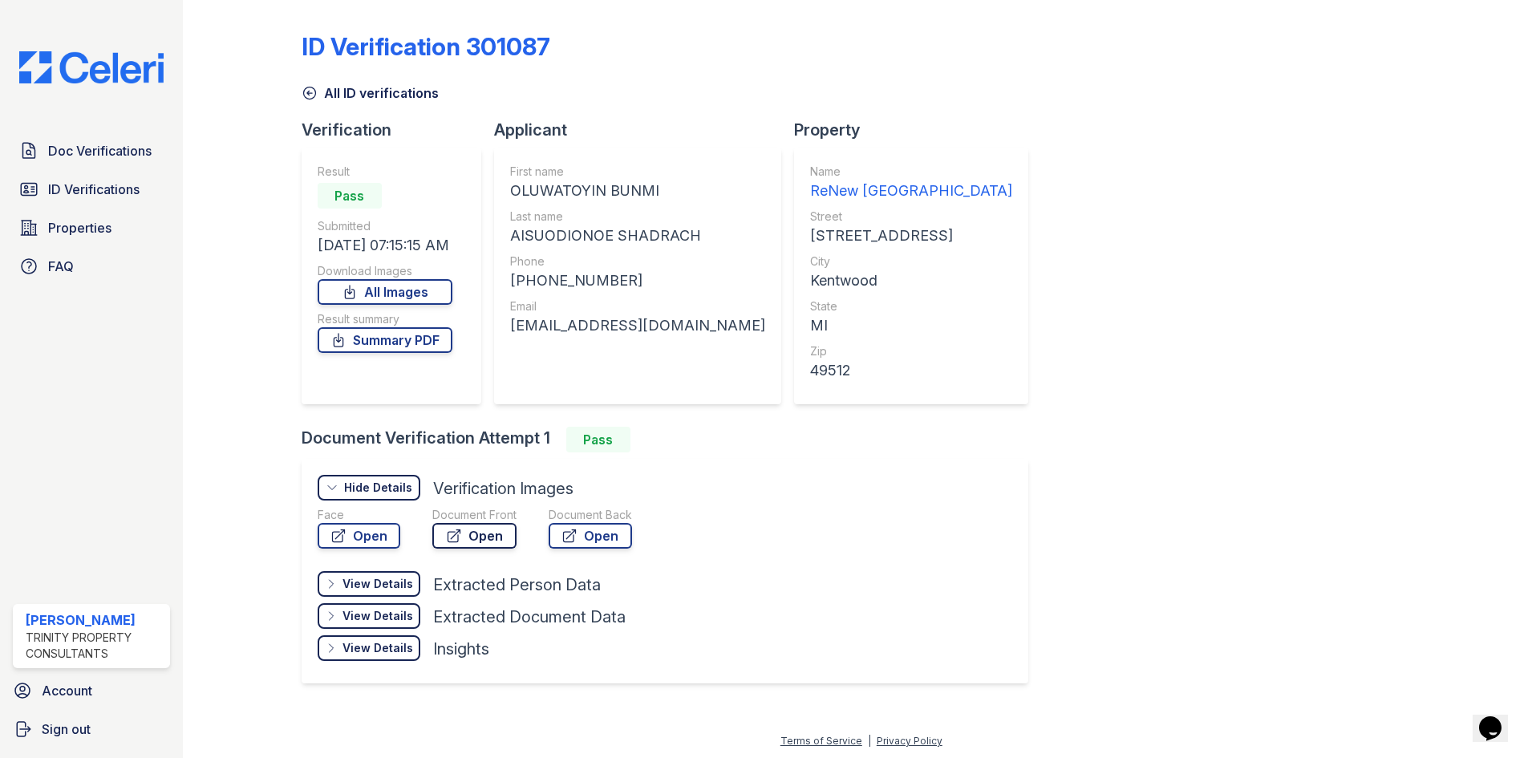
click at [474, 537] on link "Open" at bounding box center [474, 536] width 84 height 26
click at [611, 522] on div "Document Back" at bounding box center [590, 515] width 83 height 16
click at [607, 527] on link "Open" at bounding box center [590, 536] width 83 height 26
click at [450, 339] on link "Summary PDF" at bounding box center [385, 340] width 135 height 26
click at [312, 91] on icon at bounding box center [310, 93] width 16 height 16
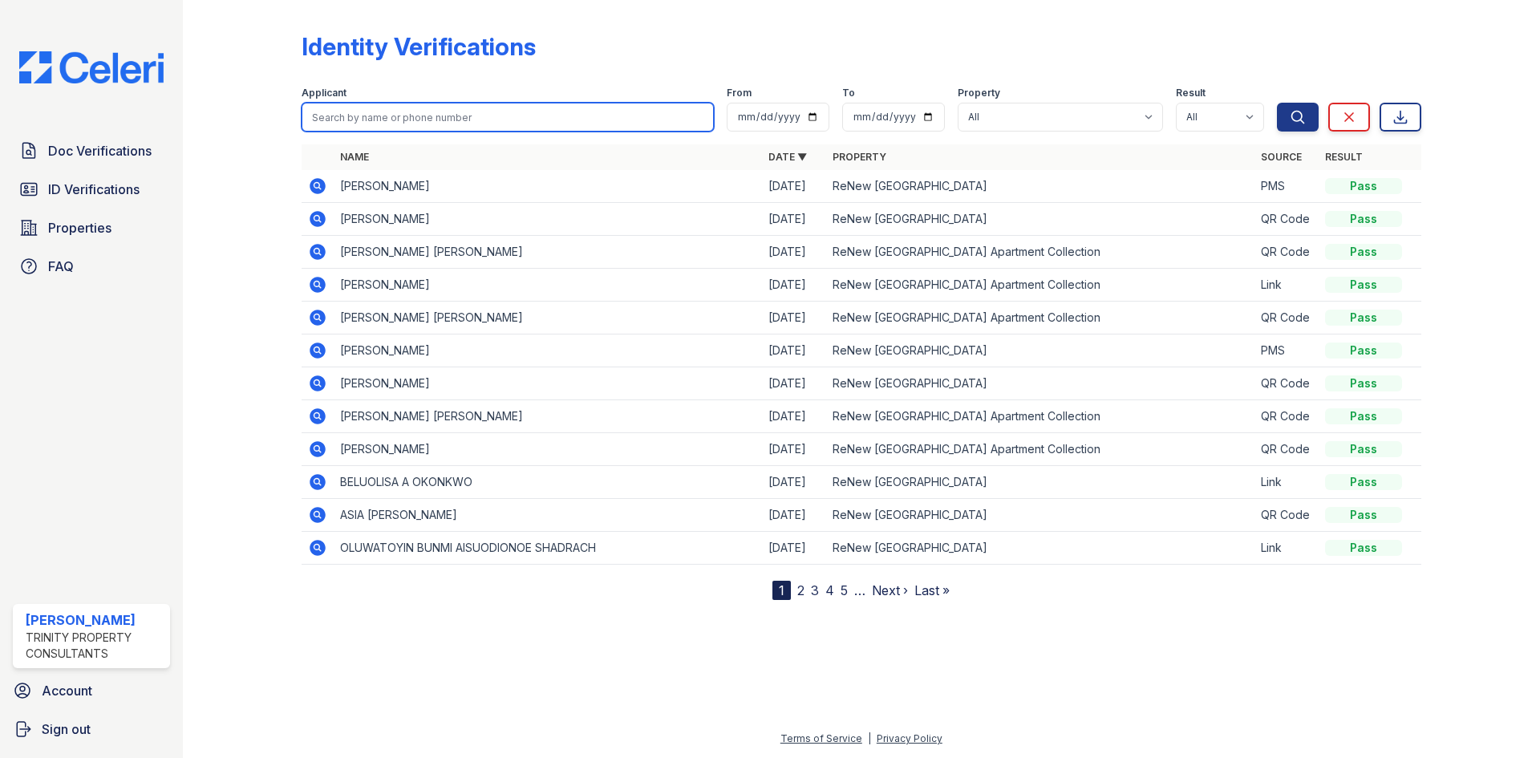
click at [360, 112] on input "search" at bounding box center [508, 117] width 412 height 29
type input "[PERSON_NAME]"
click at [1277, 103] on button "Search" at bounding box center [1298, 117] width 42 height 29
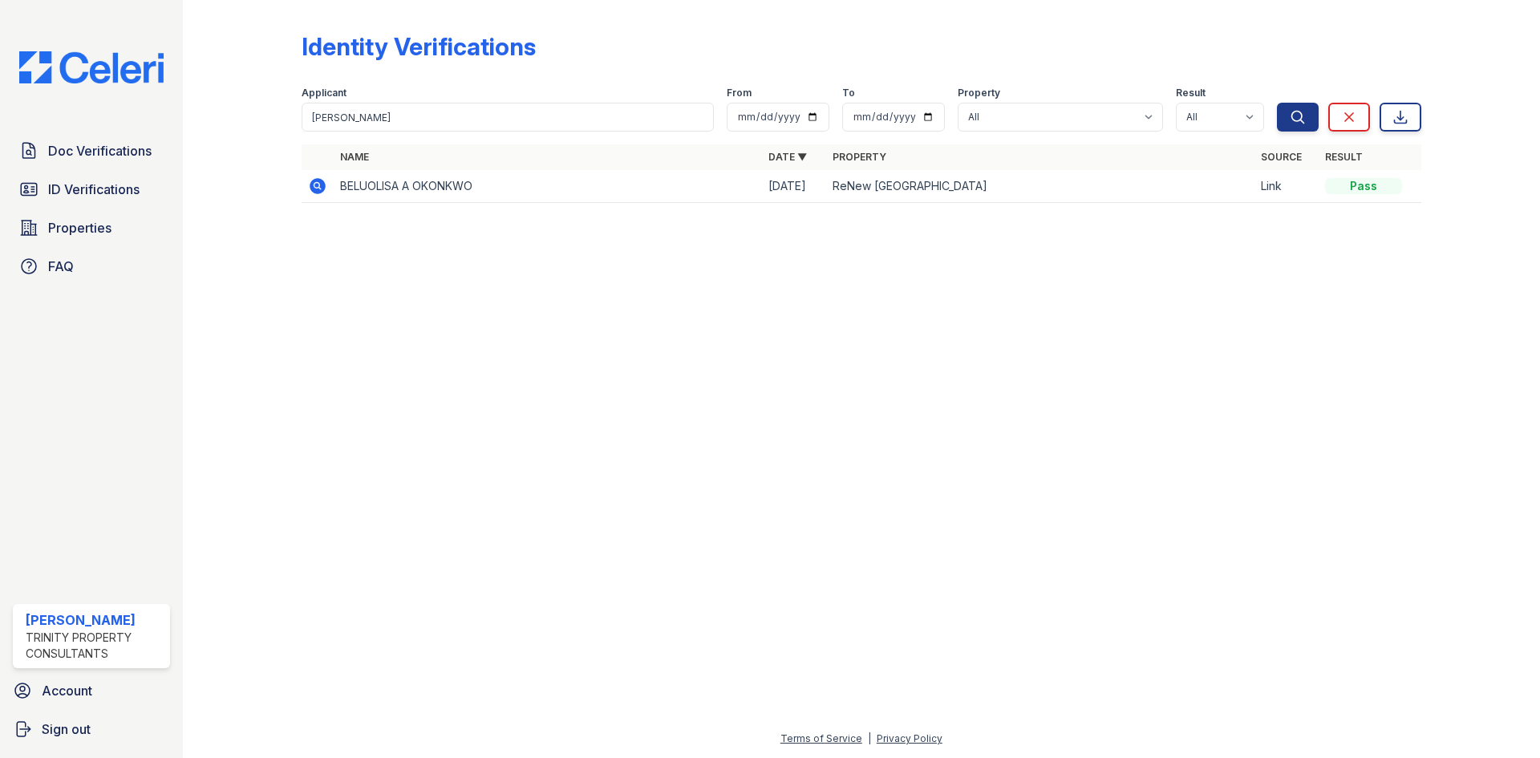
click at [316, 195] on icon at bounding box center [317, 185] width 19 height 19
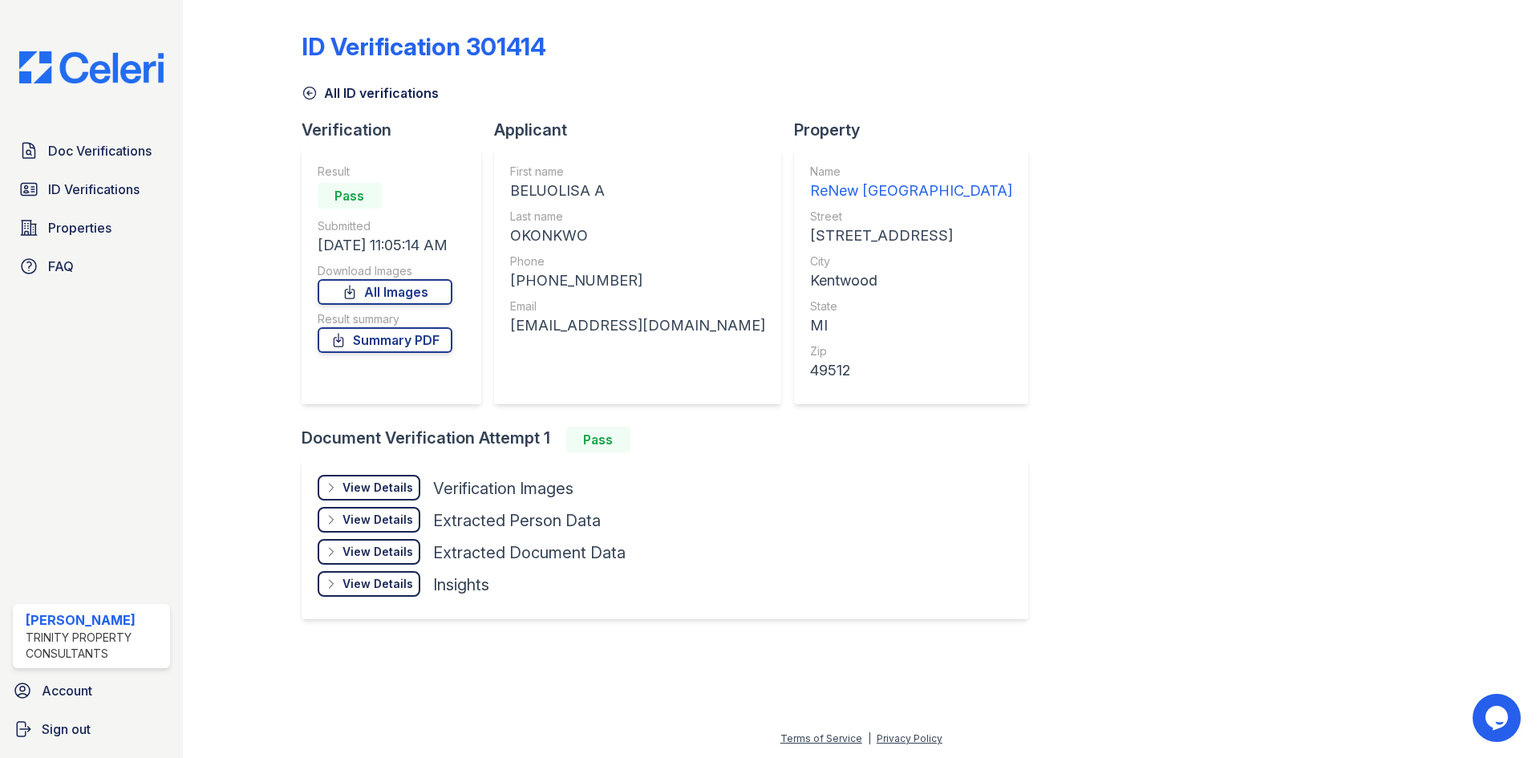
click at [392, 467] on div "View Details Details Hide Details Details Verification Images Face Open Documen…" at bounding box center [665, 539] width 727 height 160
click at [391, 479] on div "View Details Details" at bounding box center [369, 488] width 103 height 26
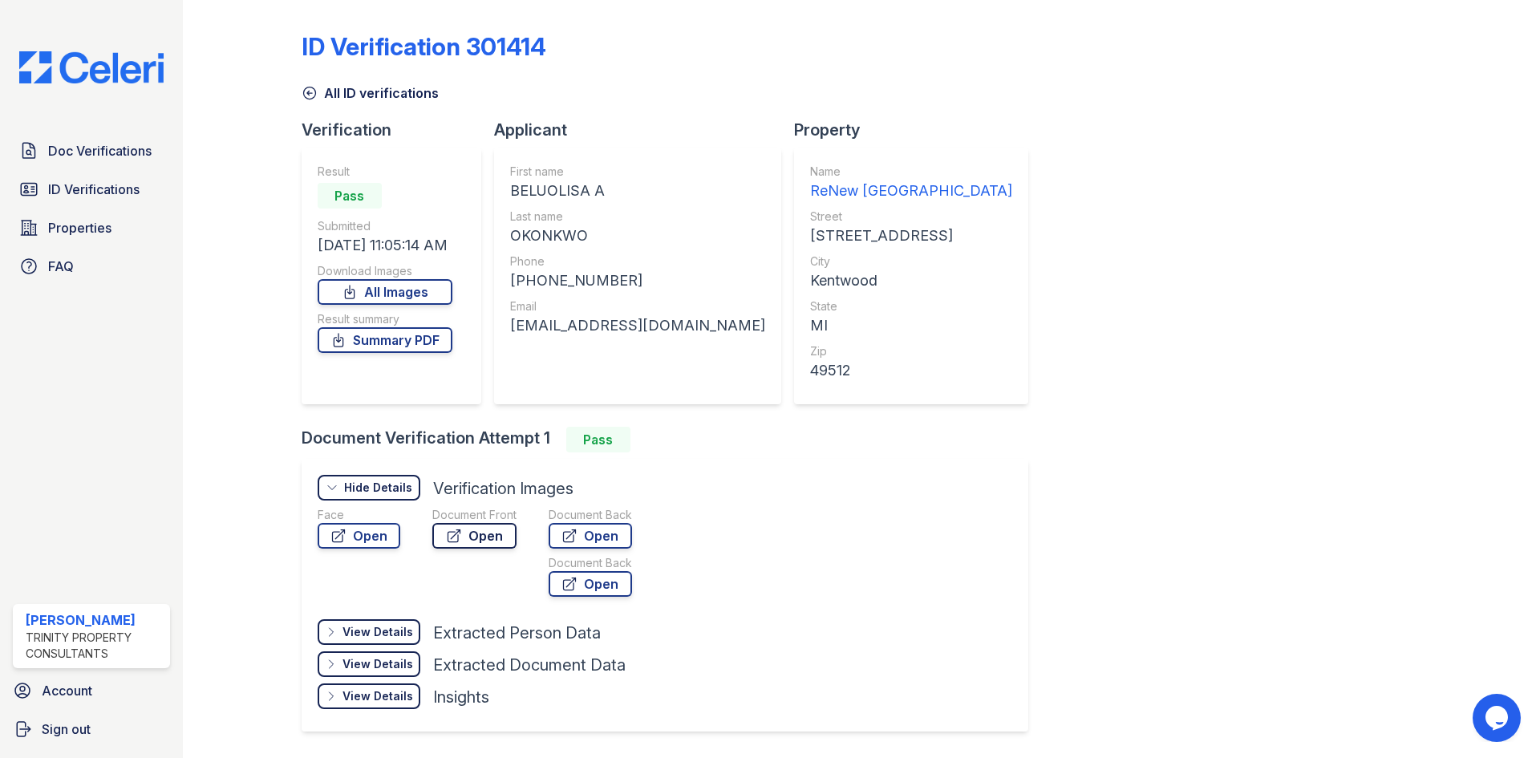
click at [460, 534] on icon at bounding box center [454, 536] width 16 height 16
click at [603, 533] on link "Open" at bounding box center [590, 536] width 83 height 26
click at [401, 338] on link "Summary PDF" at bounding box center [385, 340] width 135 height 26
click at [83, 153] on span "Doc Verifications" at bounding box center [99, 150] width 103 height 19
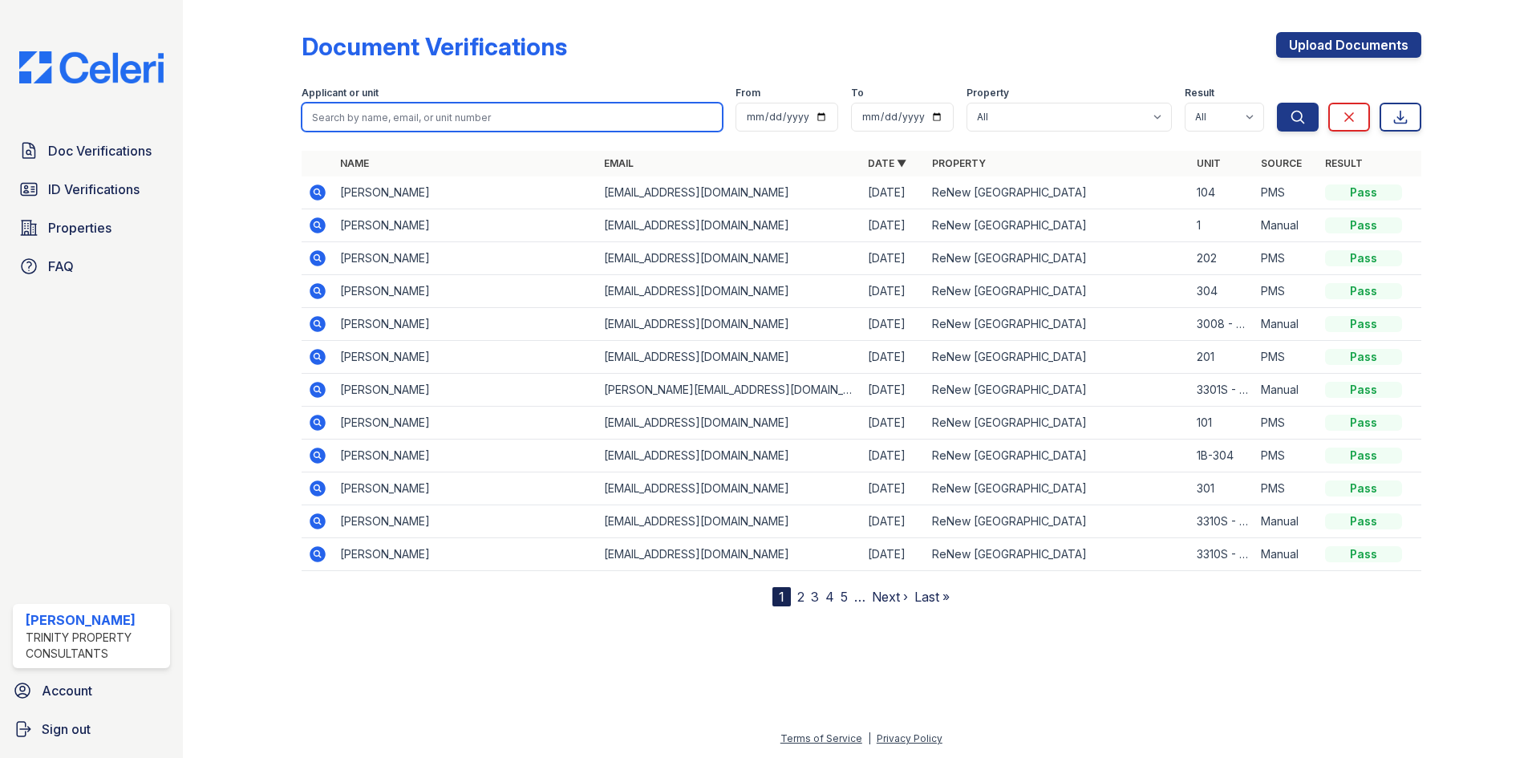
click at [468, 117] on input "search" at bounding box center [512, 117] width 421 height 29
type input "osem"
click at [1277, 103] on button "Search" at bounding box center [1298, 117] width 42 height 29
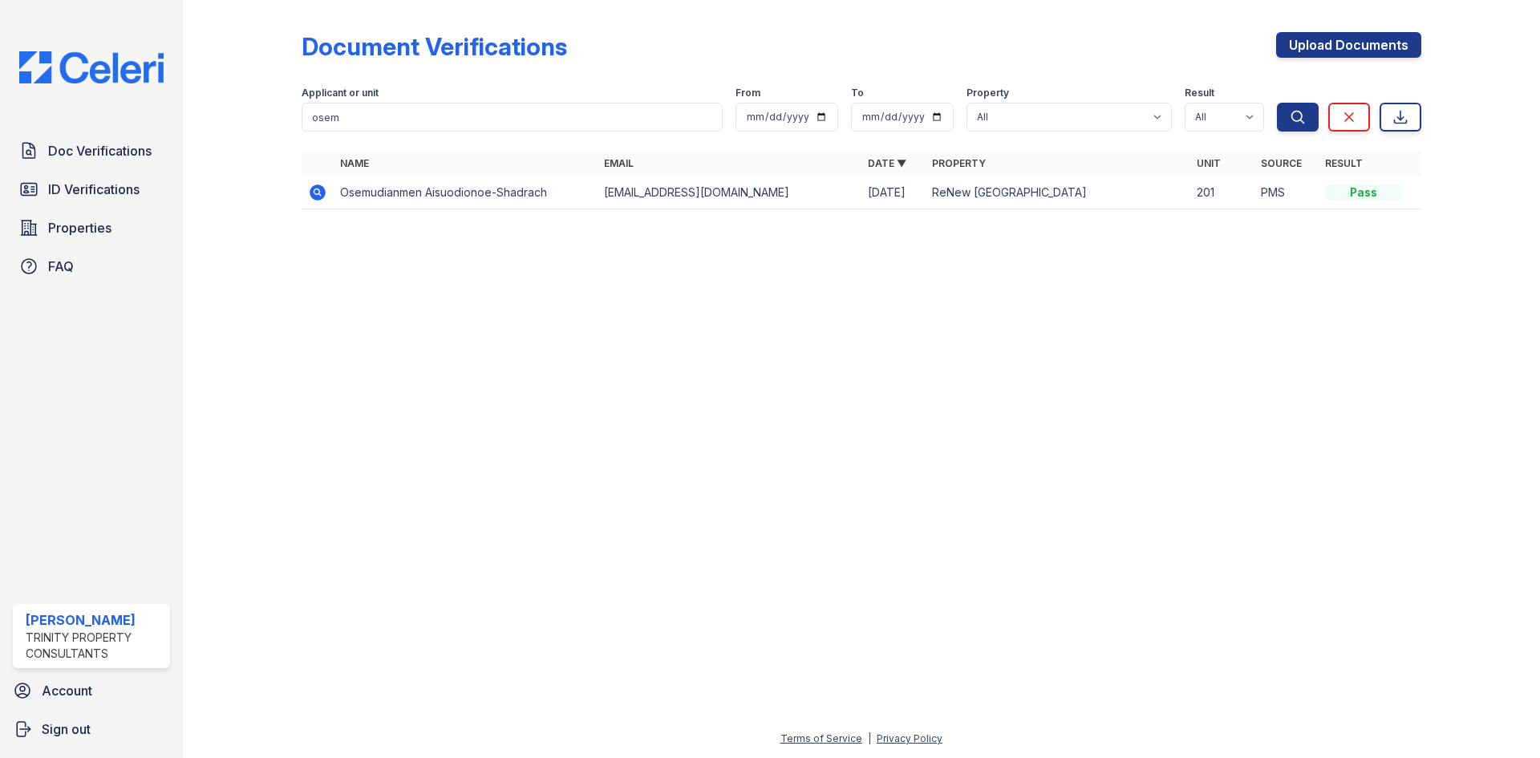
click at [324, 192] on icon at bounding box center [318, 192] width 16 height 16
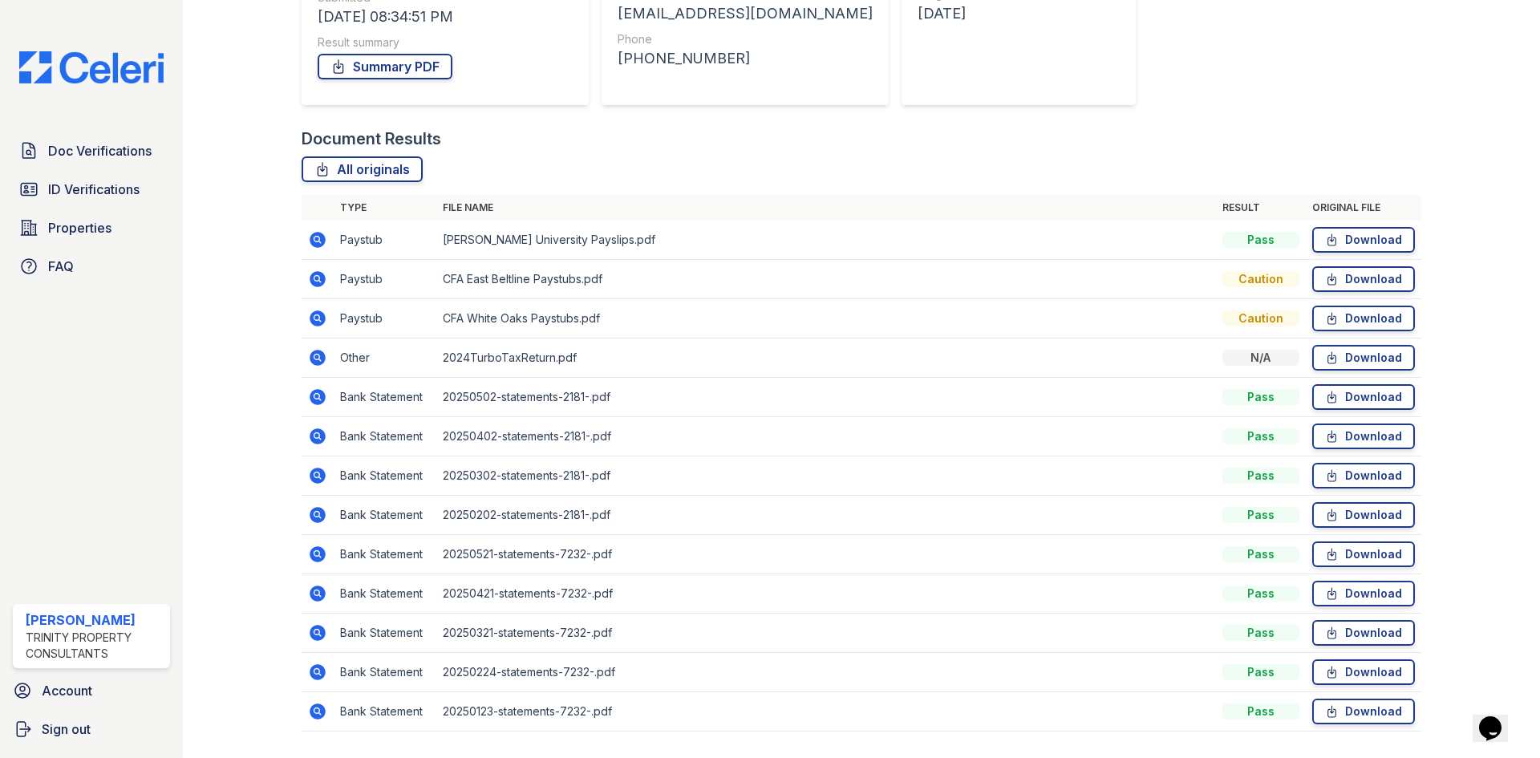
scroll to position [311, 0]
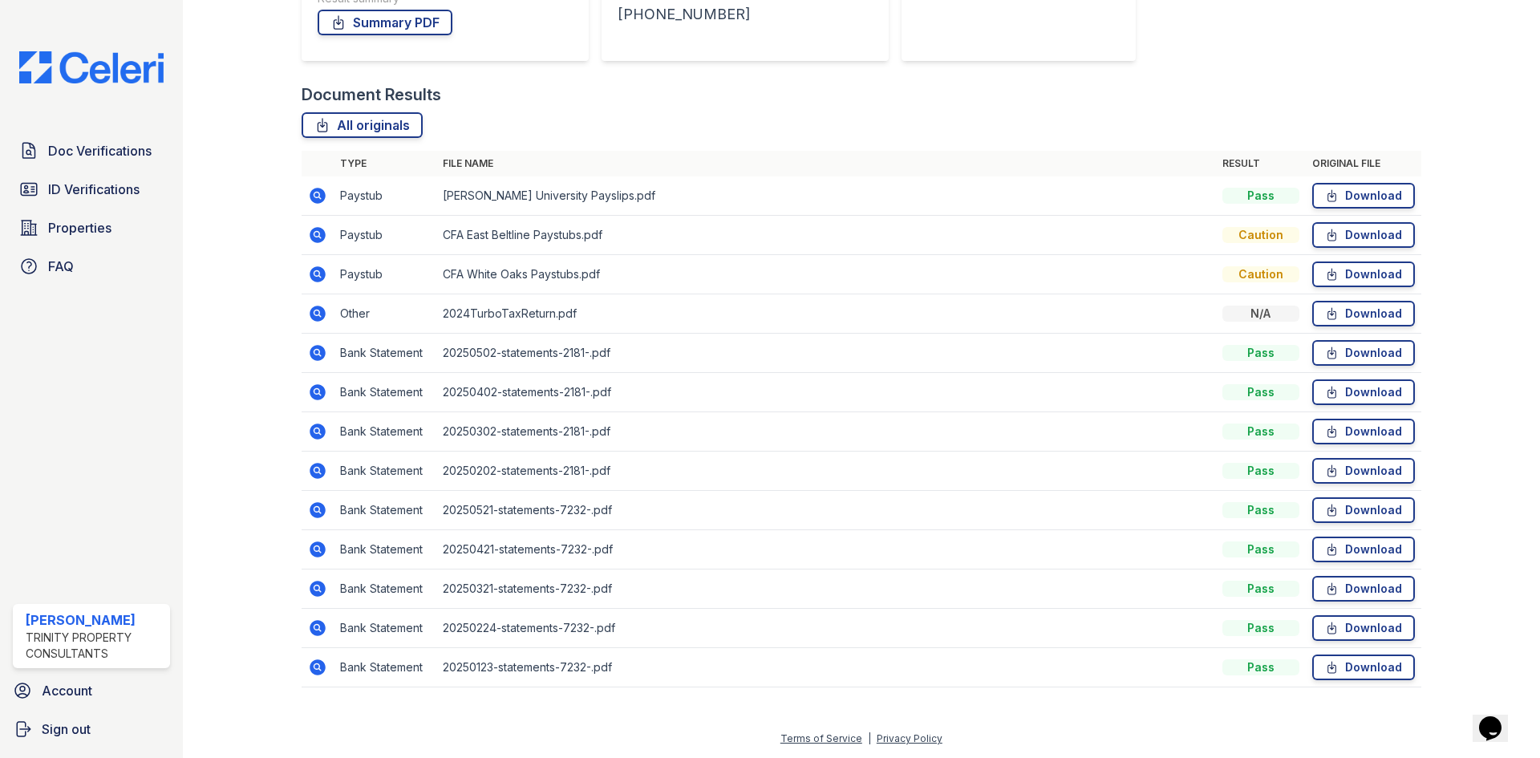
click at [310, 190] on icon at bounding box center [317, 195] width 19 height 19
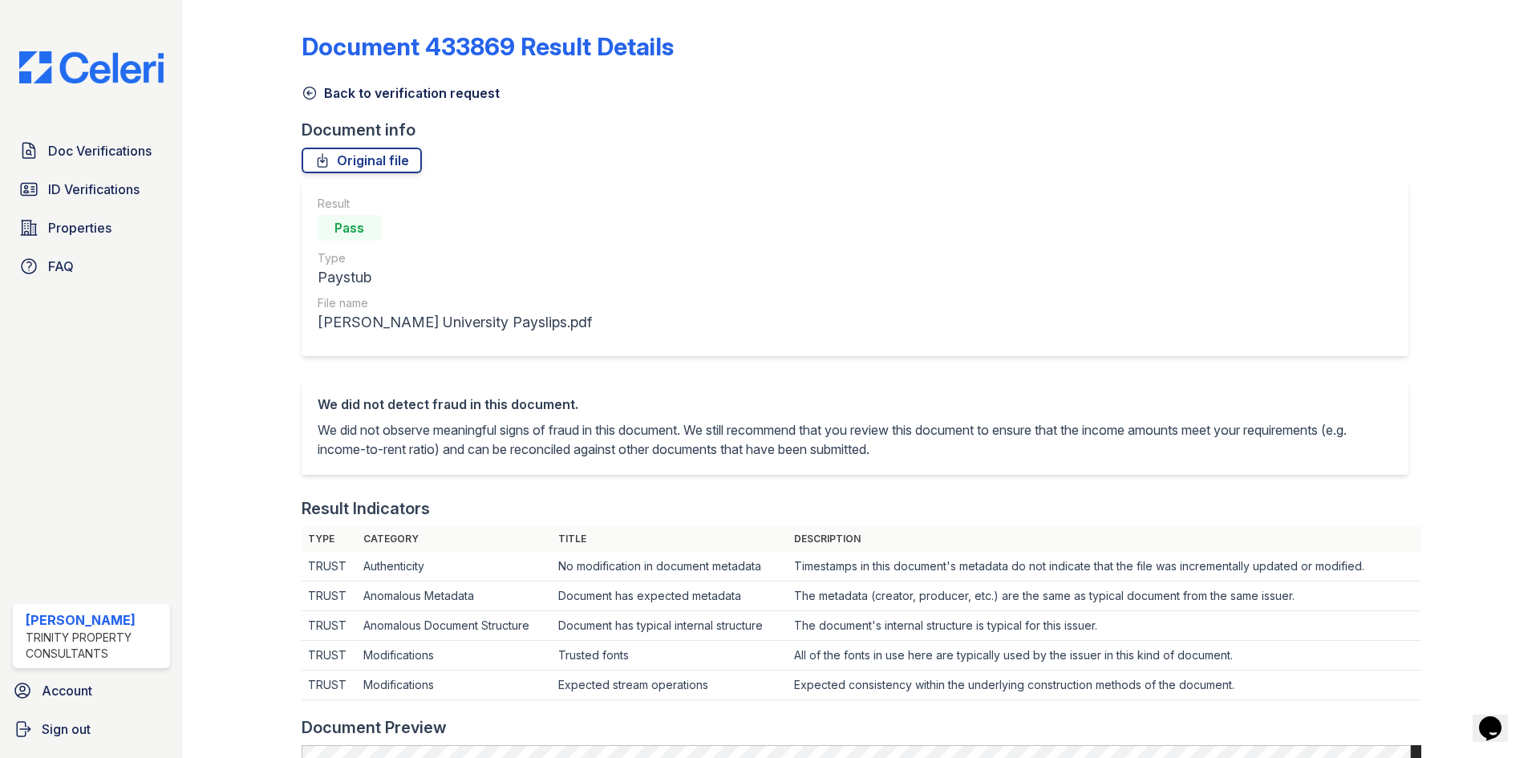
click at [307, 97] on icon at bounding box center [310, 93] width 16 height 16
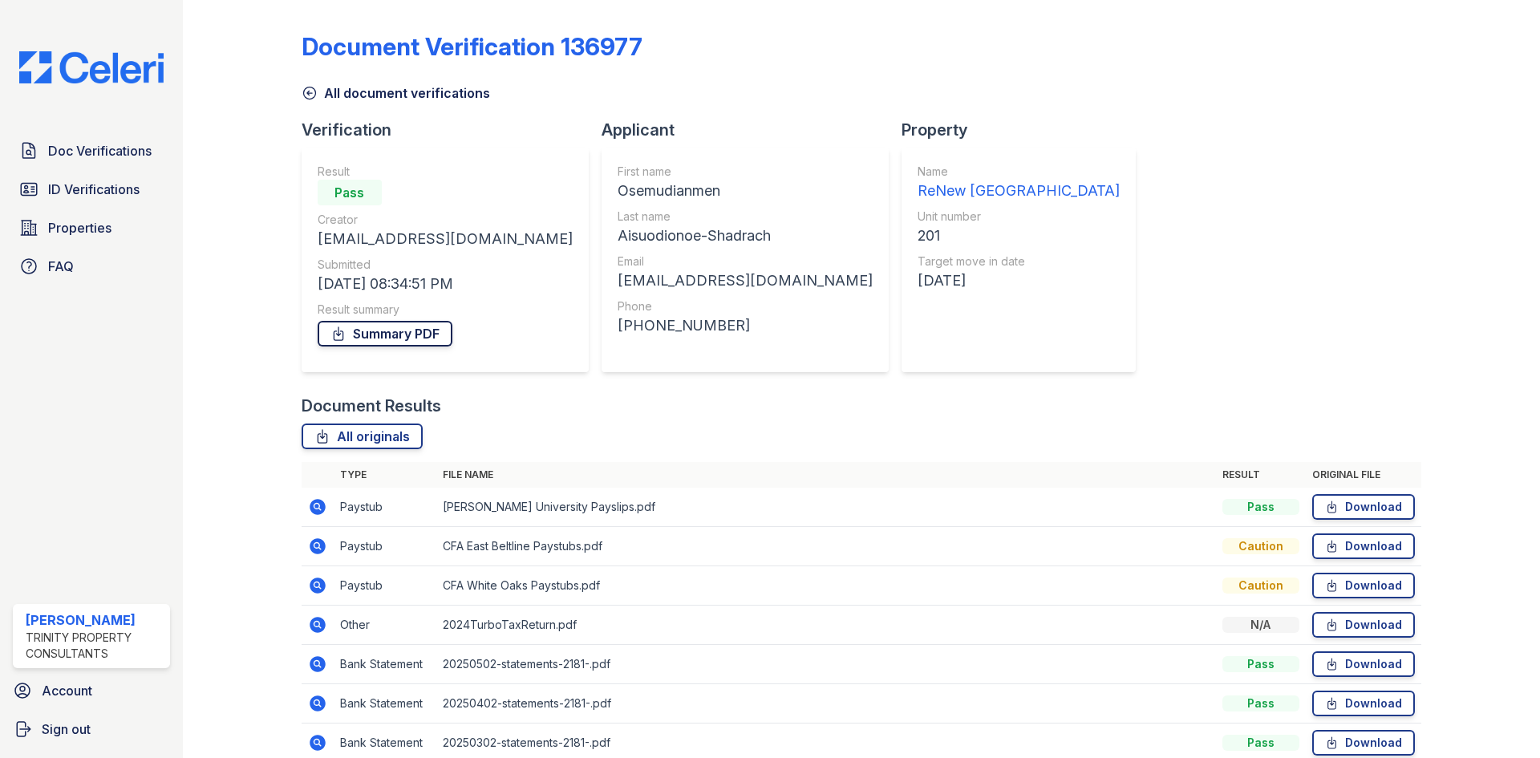
click at [439, 332] on link "Summary PDF" at bounding box center [385, 334] width 135 height 26
click at [313, 96] on icon at bounding box center [310, 93] width 16 height 16
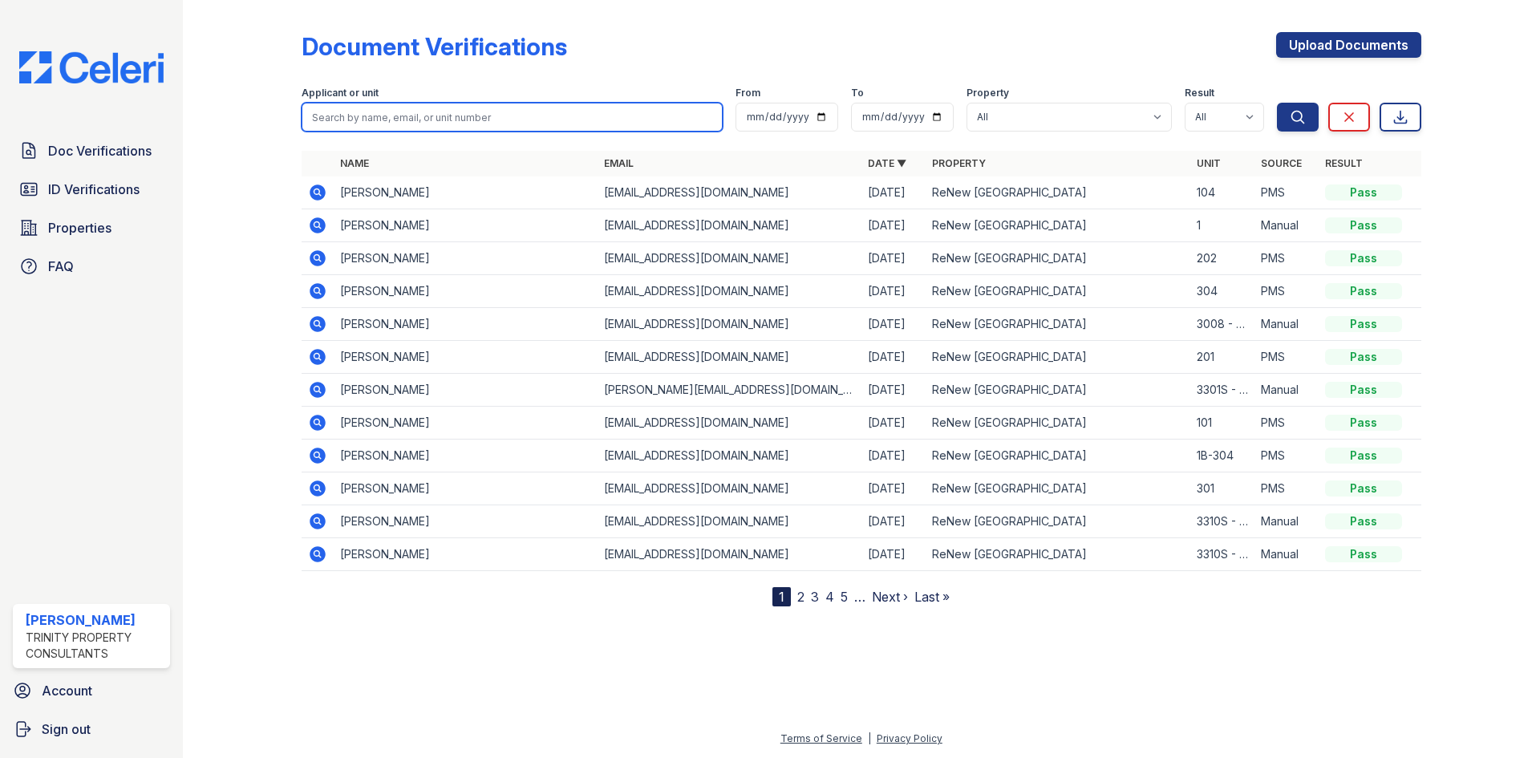
click at [397, 115] on input "search" at bounding box center [512, 117] width 421 height 29
type input "chib"
click at [1277, 103] on button "Search" at bounding box center [1298, 117] width 42 height 29
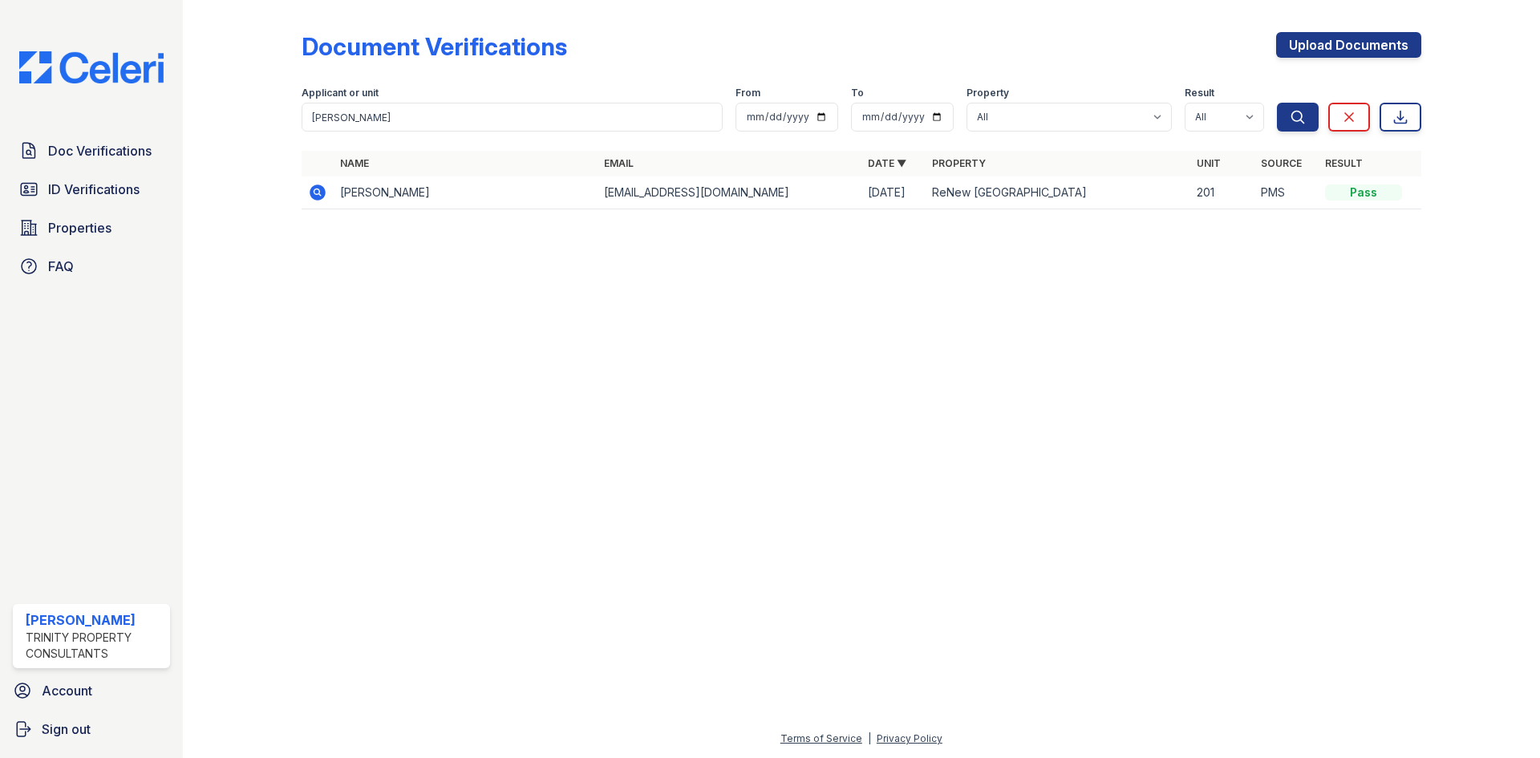
click at [308, 196] on icon at bounding box center [317, 192] width 19 height 19
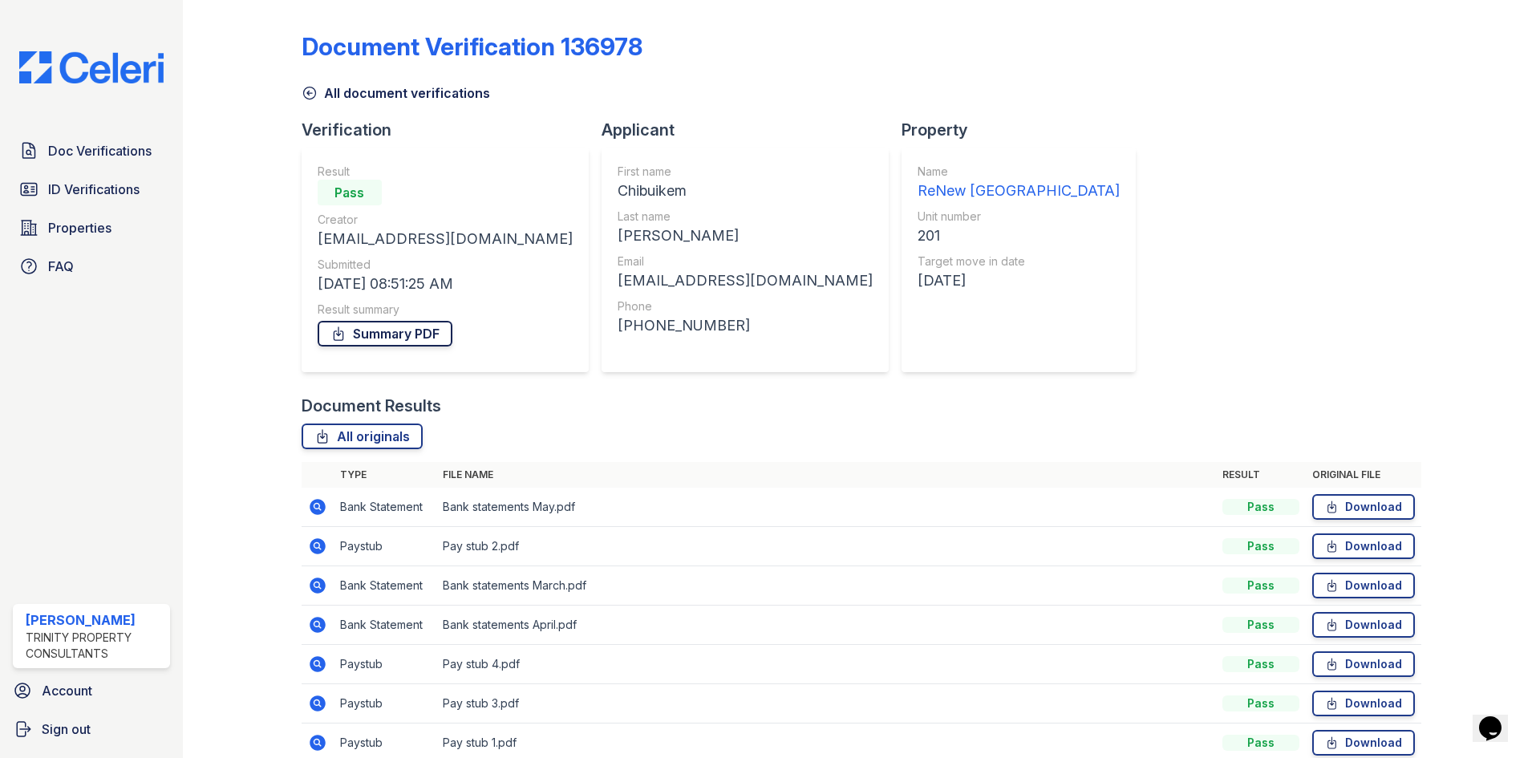
click at [398, 326] on link "Summary PDF" at bounding box center [385, 334] width 135 height 26
click at [153, 154] on link "Doc Verifications" at bounding box center [91, 151] width 157 height 32
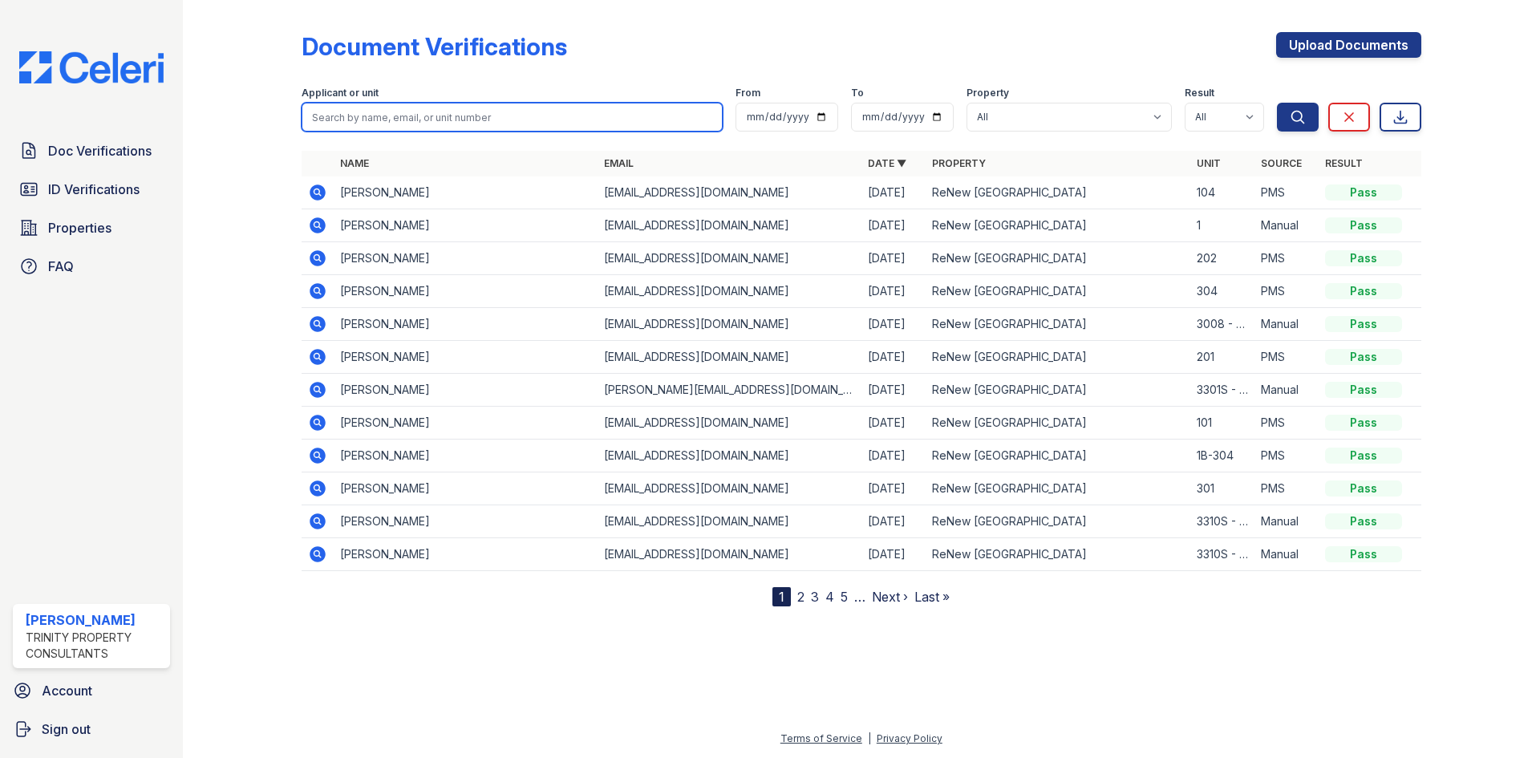
click at [365, 111] on input "search" at bounding box center [512, 117] width 421 height 29
type input "olu"
click at [1277, 103] on button "Search" at bounding box center [1298, 117] width 42 height 29
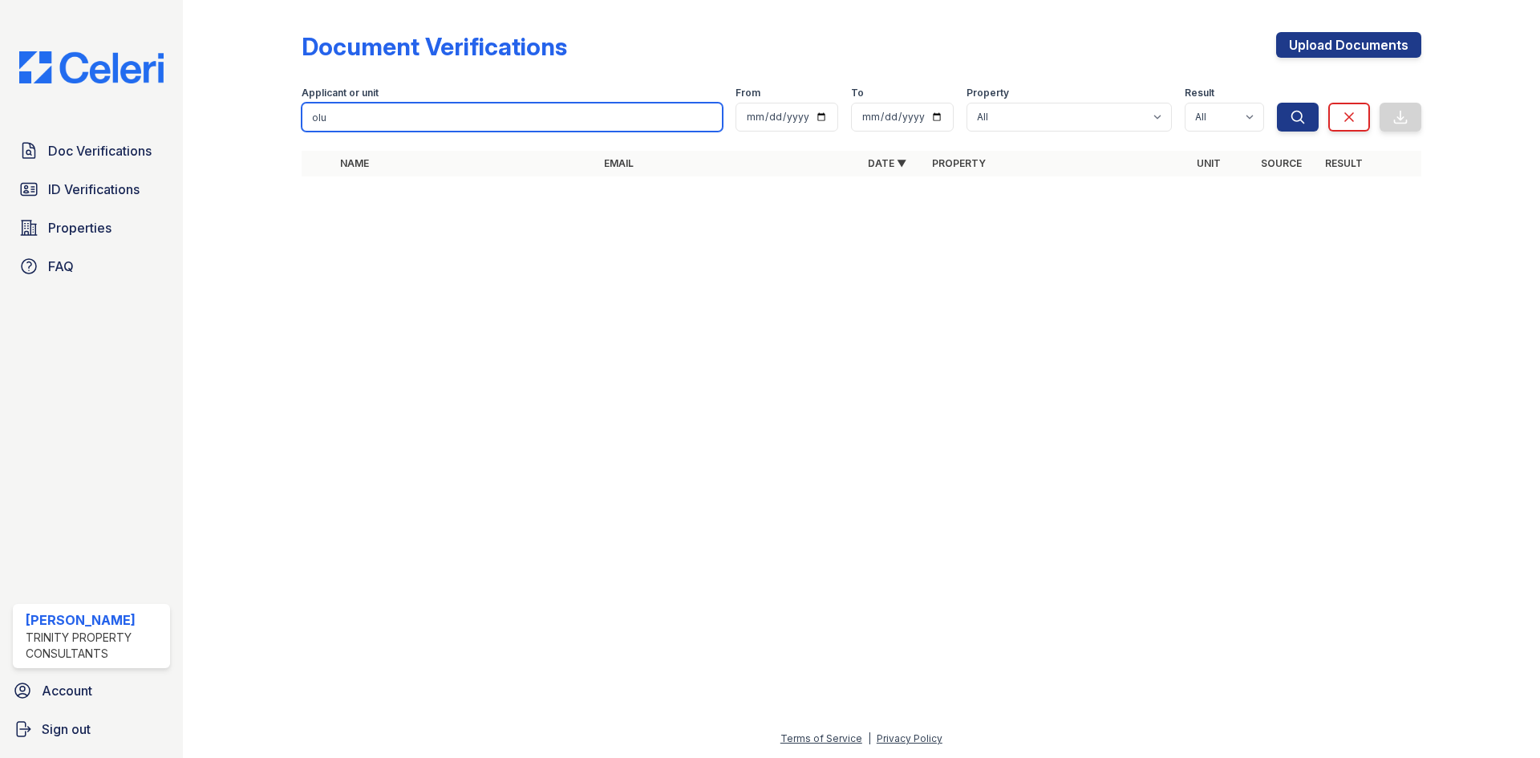
click at [456, 121] on input "olu" at bounding box center [512, 117] width 421 height 29
type input "[PERSON_NAME]"
click at [1277, 103] on button "Search" at bounding box center [1298, 117] width 42 height 29
